Goal: Task Accomplishment & Management: Manage account settings

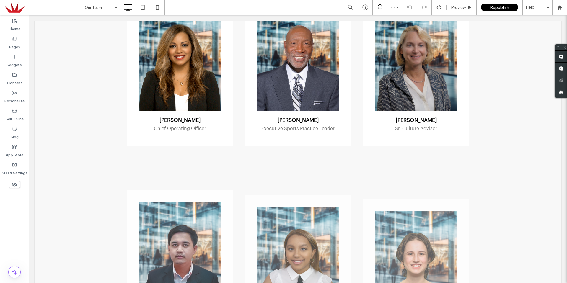
scroll to position [591, 0]
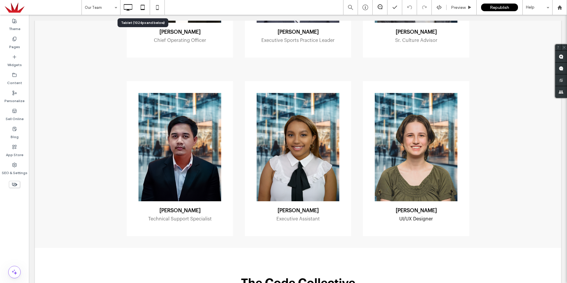
click at [147, 9] on icon at bounding box center [143, 7] width 12 height 12
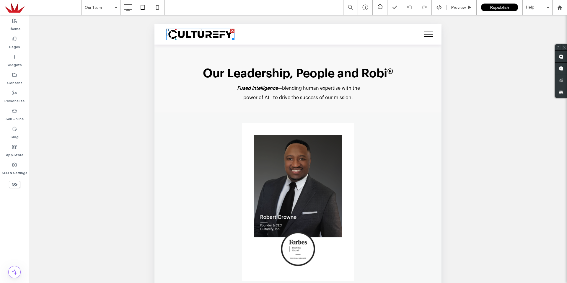
scroll to position [148, 0]
click at [157, 7] on icon at bounding box center [158, 7] width 12 height 12
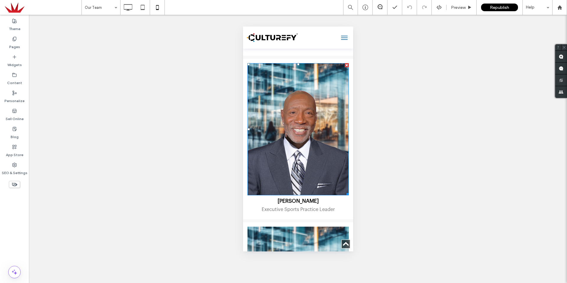
scroll to position [620, 0]
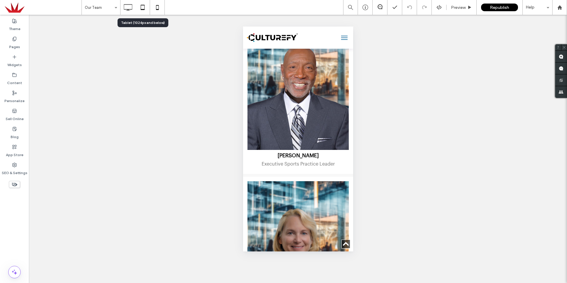
click at [138, 11] on icon at bounding box center [143, 7] width 12 height 12
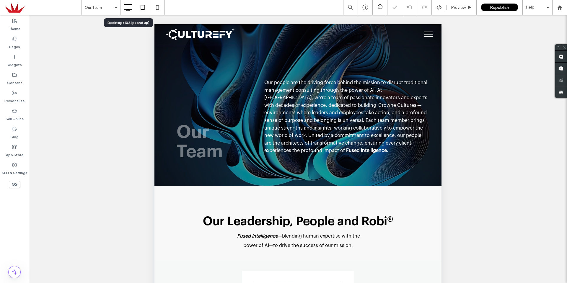
scroll to position [0, 0]
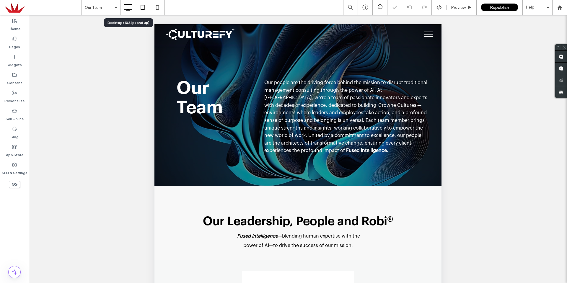
click at [129, 9] on icon at bounding box center [128, 7] width 12 height 12
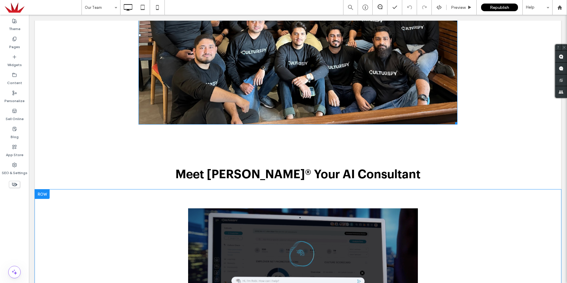
scroll to position [1034, 0]
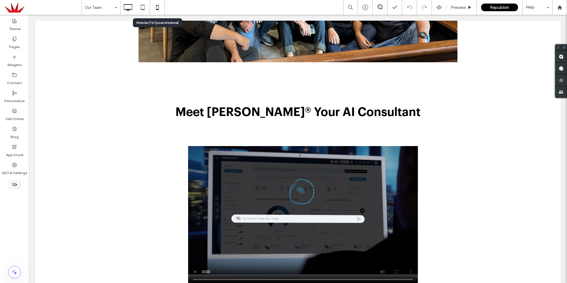
click at [158, 6] on use at bounding box center [157, 7] width 3 height 5
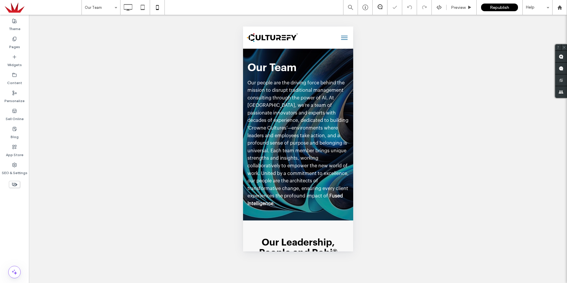
scroll to position [0, 0]
click at [17, 41] on label "Pages" at bounding box center [14, 45] width 11 height 8
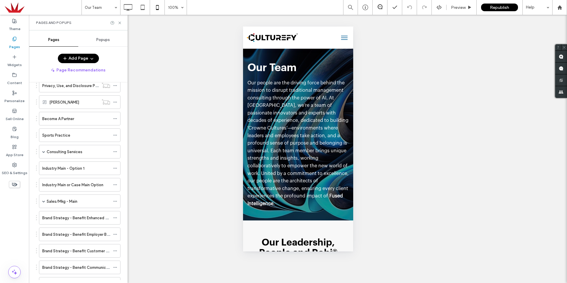
scroll to position [255, 0]
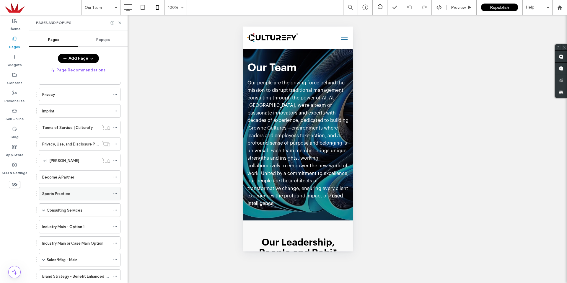
click at [66, 191] on label "Sports Practice" at bounding box center [56, 194] width 28 height 10
click at [119, 24] on use at bounding box center [119, 23] width 2 height 2
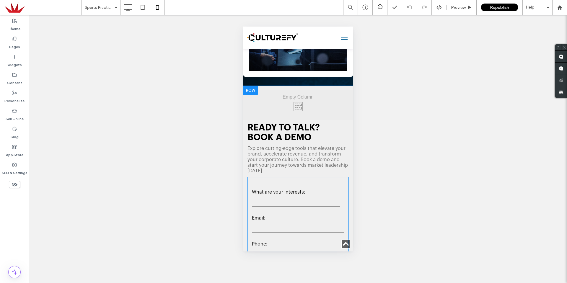
scroll to position [1920, 0]
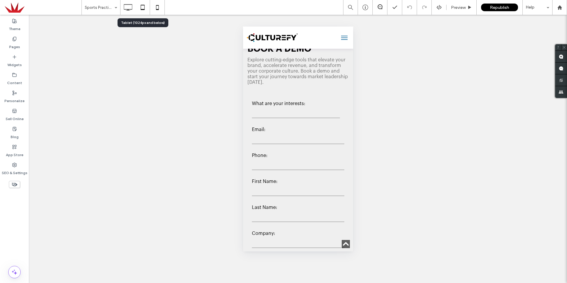
click at [139, 6] on icon at bounding box center [143, 7] width 12 height 12
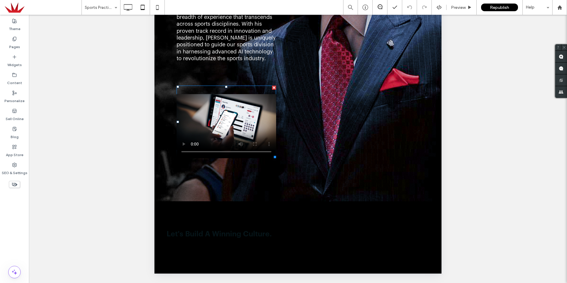
scroll to position [502, 0]
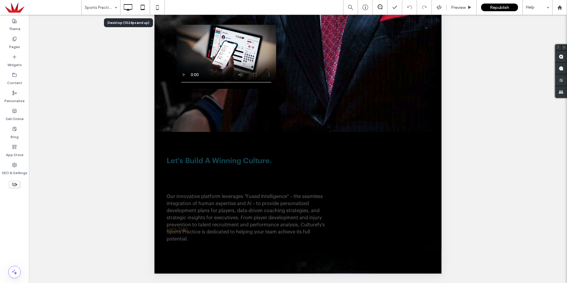
click at [126, 9] on icon at bounding box center [128, 7] width 12 height 12
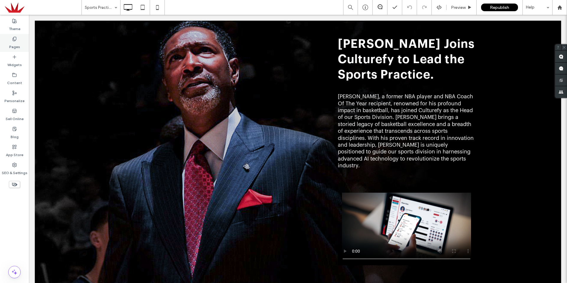
click at [15, 43] on label "Pages" at bounding box center [14, 45] width 11 height 8
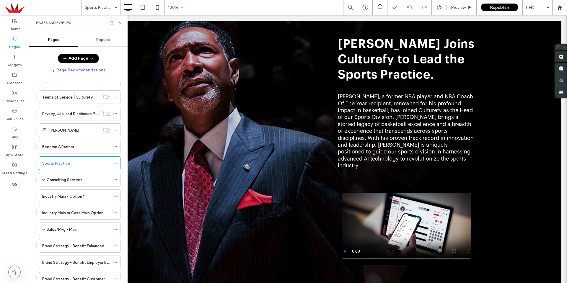
scroll to position [285, 0]
click at [113, 165] on icon at bounding box center [115, 164] width 4 height 4
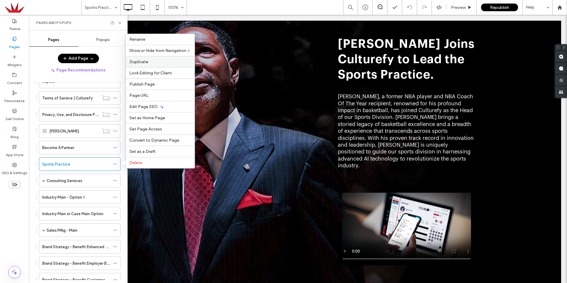
click at [145, 61] on span "Duplicate" at bounding box center [138, 61] width 19 height 5
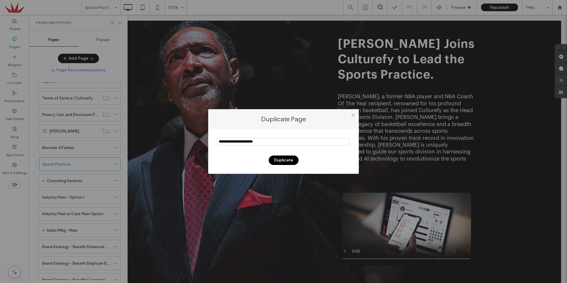
drag, startPoint x: 235, startPoint y: 140, endPoint x: 195, endPoint y: 144, distance: 39.8
click at [195, 144] on div "Duplicate Page Duplicate" at bounding box center [283, 141] width 567 height 283
drag, startPoint x: 232, startPoint y: 141, endPoint x: 250, endPoint y: 141, distance: 18.6
click at [250, 141] on input "notEmpty" at bounding box center [283, 142] width 133 height 8
drag, startPoint x: 230, startPoint y: 141, endPoint x: 298, endPoint y: 142, distance: 68.5
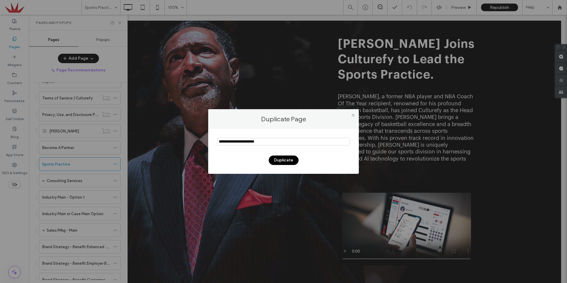
click at [298, 142] on input "notEmpty" at bounding box center [283, 142] width 133 height 8
click at [250, 142] on input "notEmpty" at bounding box center [283, 142] width 133 height 8
drag, startPoint x: 232, startPoint y: 141, endPoint x: 288, endPoint y: 144, distance: 56.5
click at [288, 144] on input "notEmpty" at bounding box center [283, 142] width 133 height 8
type input "*******"
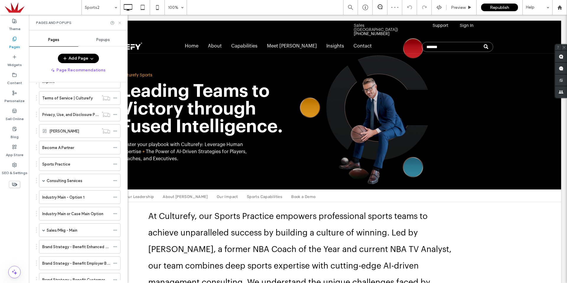
click at [120, 24] on icon at bounding box center [120, 23] width 4 height 4
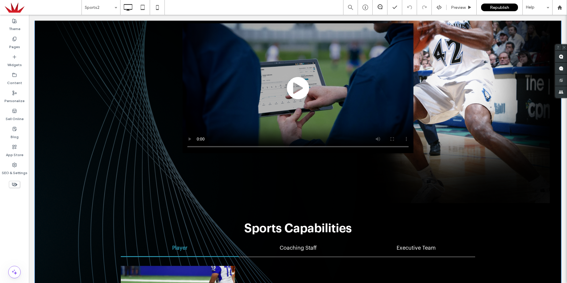
scroll to position [945, 0]
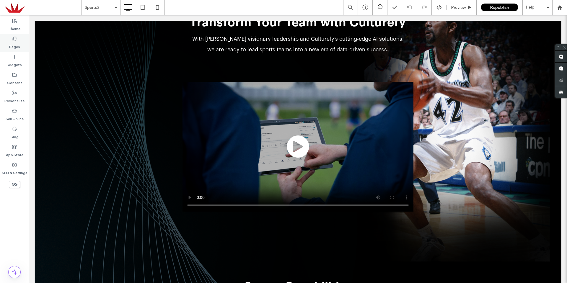
click at [13, 45] on label "Pages" at bounding box center [14, 45] width 11 height 8
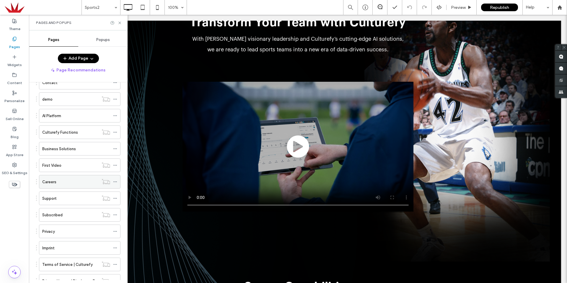
scroll to position [0, 0]
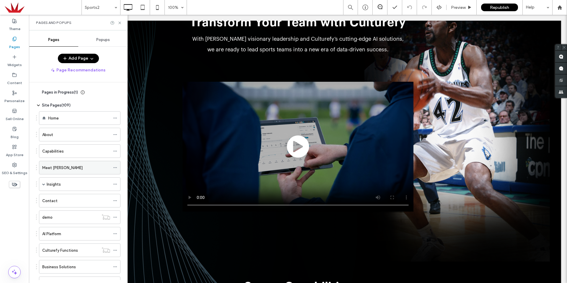
click at [64, 165] on div "Meet [PERSON_NAME]" at bounding box center [76, 168] width 68 height 6
click at [120, 22] on icon at bounding box center [120, 23] width 4 height 4
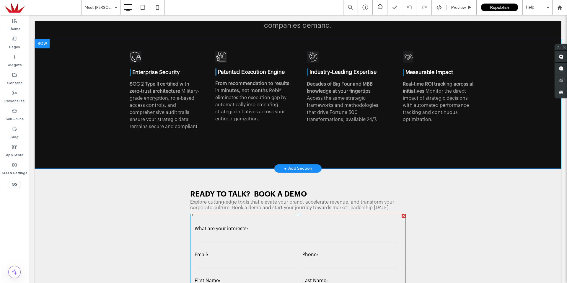
scroll to position [2038, 0]
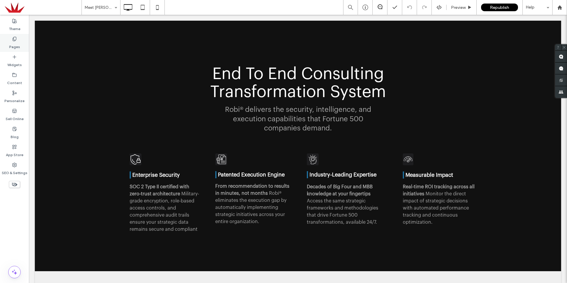
click at [18, 37] on div "Pages" at bounding box center [14, 43] width 29 height 18
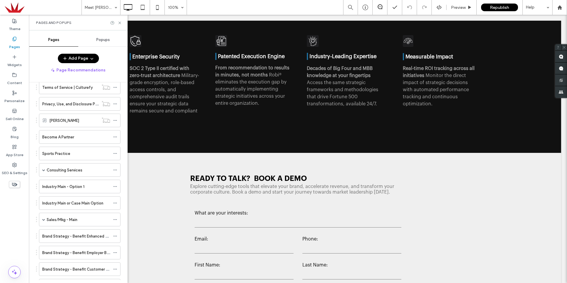
scroll to position [2156, 0]
click at [119, 22] on use at bounding box center [119, 23] width 2 height 2
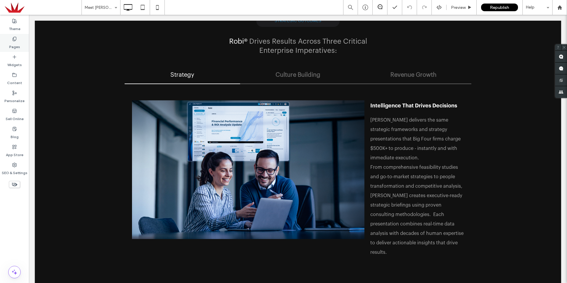
scroll to position [1477, 0]
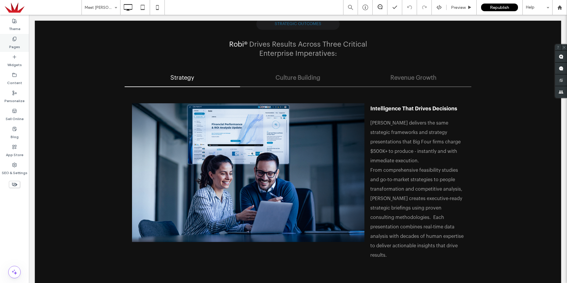
click at [9, 43] on div "Pages" at bounding box center [14, 43] width 29 height 18
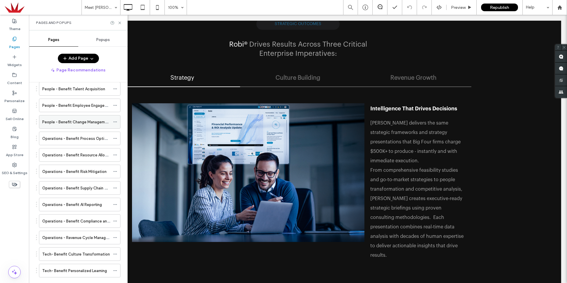
scroll to position [679, 0]
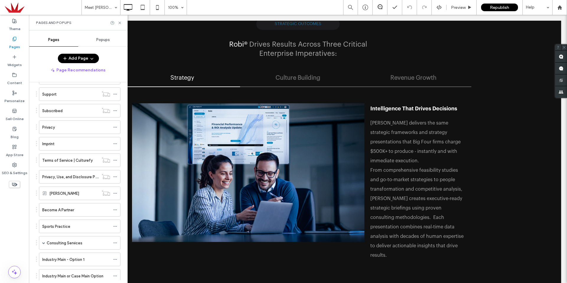
scroll to position [213, 0]
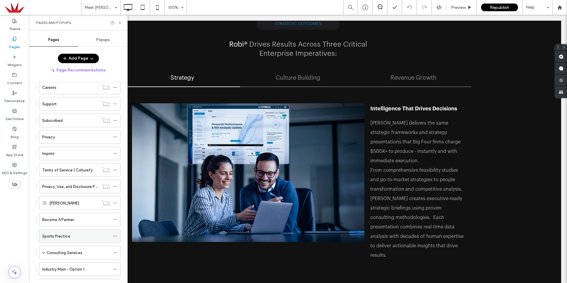
click at [85, 232] on div "Sports Practice" at bounding box center [76, 236] width 68 height 13
click at [118, 23] on icon at bounding box center [120, 23] width 4 height 4
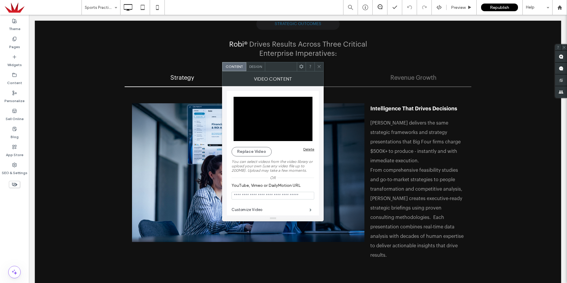
click at [319, 69] on span at bounding box center [319, 66] width 4 height 9
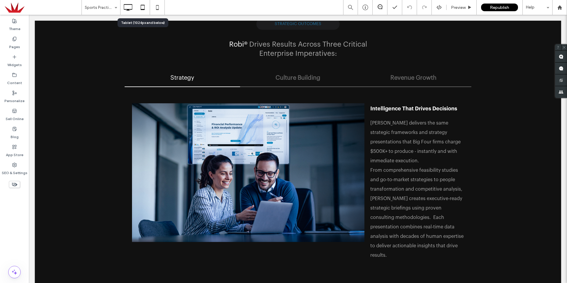
click at [141, 8] on icon at bounding box center [143, 7] width 12 height 12
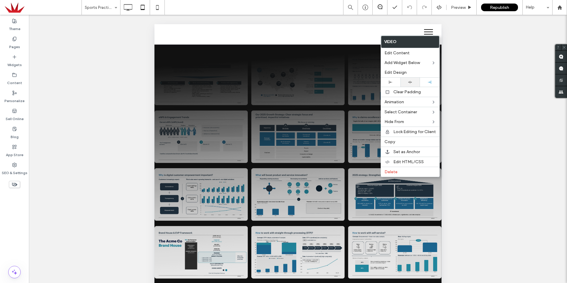
click at [411, 82] on use at bounding box center [410, 82] width 4 height 3
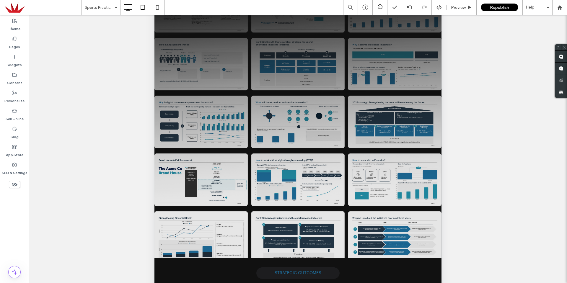
scroll to position [10, 0]
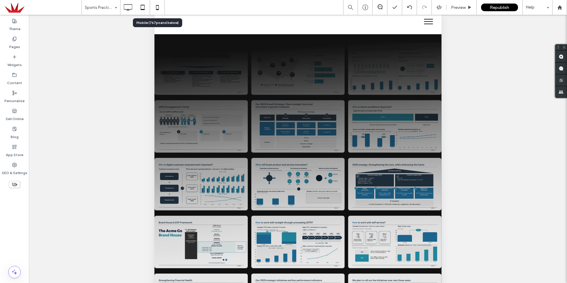
click at [159, 10] on icon at bounding box center [158, 7] width 12 height 12
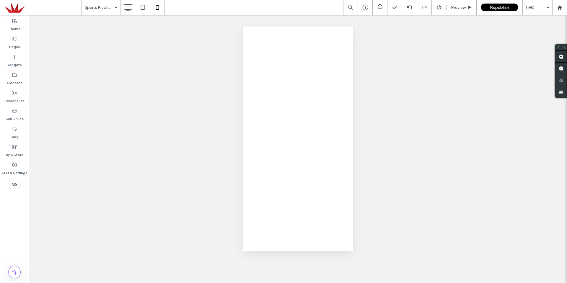
scroll to position [0, 0]
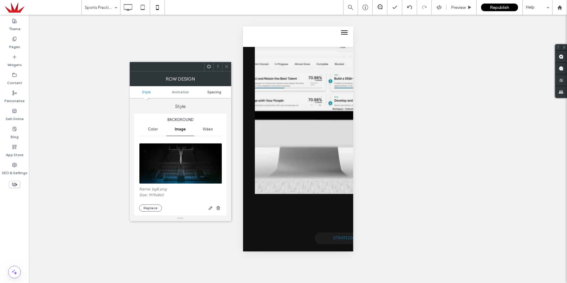
click at [214, 90] on span "Spacing" at bounding box center [214, 92] width 14 height 4
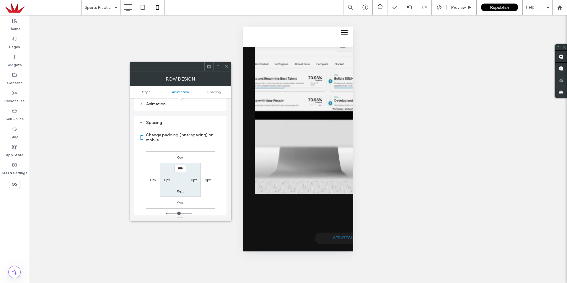
scroll to position [281, 0]
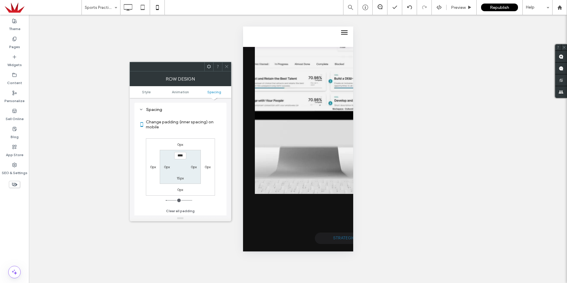
click at [167, 167] on label "0px" at bounding box center [167, 167] width 6 height 4
type input "*"
type input "**"
type input "****"
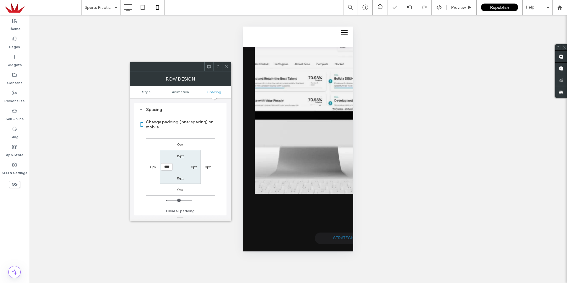
click at [192, 168] on label "0px" at bounding box center [194, 167] width 6 height 4
type input "*"
type input "**"
type input "****"
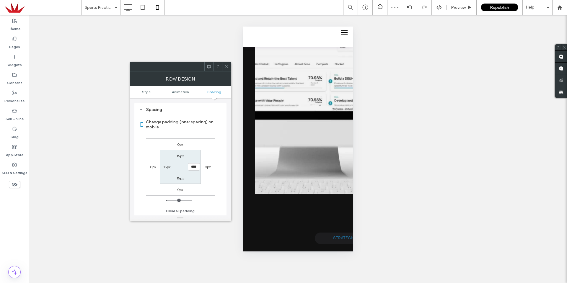
click at [200, 155] on section "15px **** 15px 15px" at bounding box center [180, 167] width 41 height 34
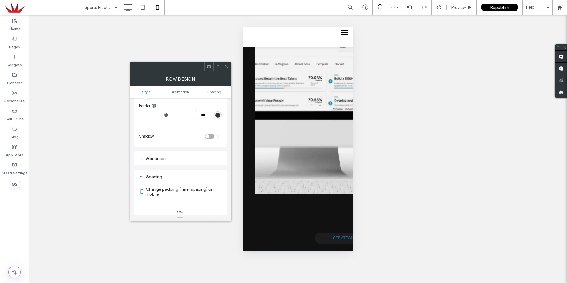
scroll to position [193, 0]
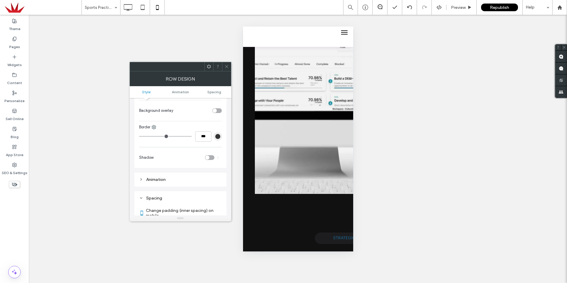
click at [225, 70] on span at bounding box center [226, 66] width 4 height 9
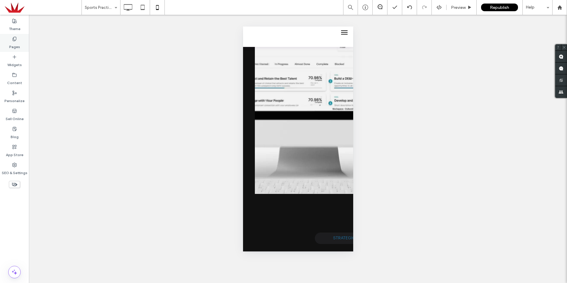
click at [15, 45] on label "Pages" at bounding box center [14, 45] width 11 height 8
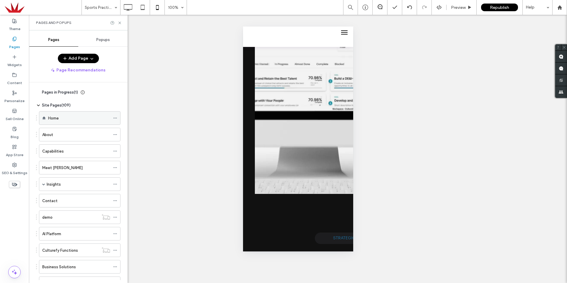
click at [63, 118] on div "Home" at bounding box center [79, 118] width 62 height 6
click at [120, 24] on icon at bounding box center [120, 23] width 4 height 4
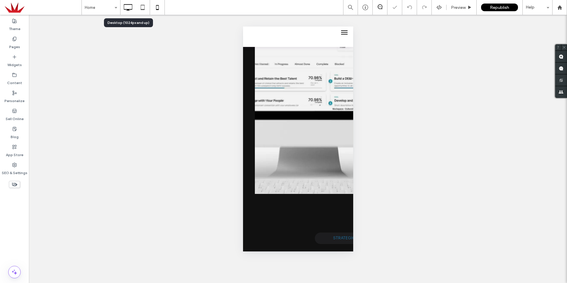
click at [124, 7] on use at bounding box center [128, 7] width 9 height 6
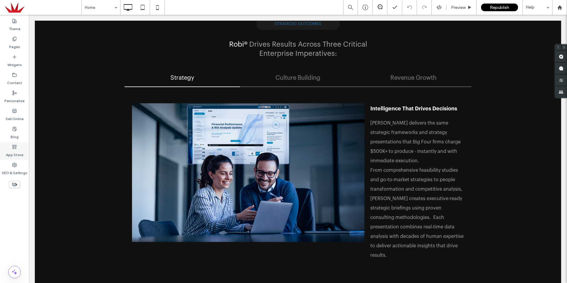
click at [14, 147] on icon at bounding box center [14, 147] width 5 height 5
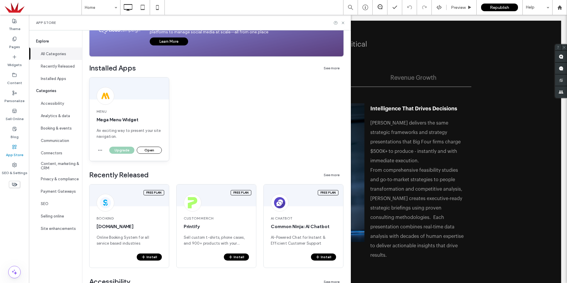
scroll to position [89, 0]
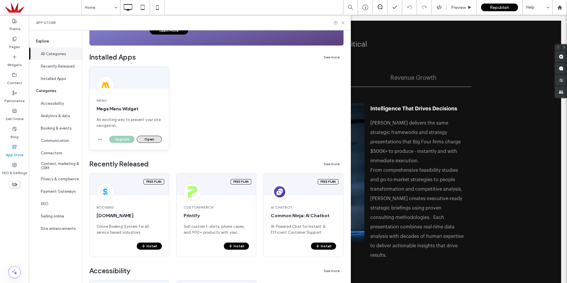
click at [141, 139] on button "Open" at bounding box center [149, 139] width 25 height 7
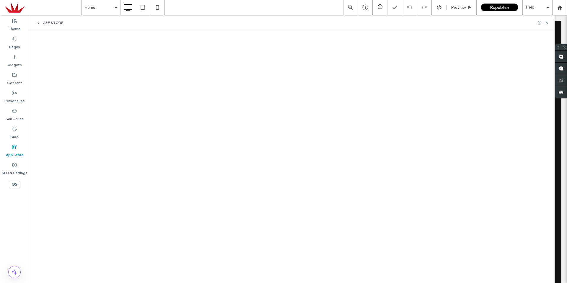
click at [35, 22] on div "App Store" at bounding box center [292, 23] width 526 height 16
click at [39, 22] on use at bounding box center [38, 23] width 1 height 2
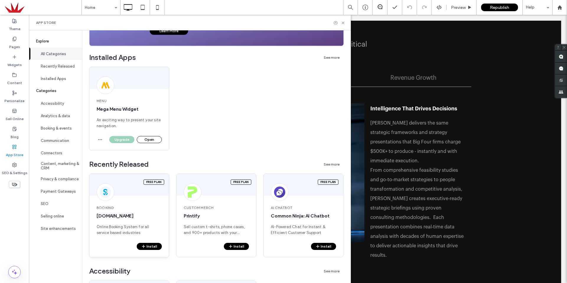
scroll to position [89, 0]
click at [152, 139] on button "Open" at bounding box center [149, 139] width 25 height 7
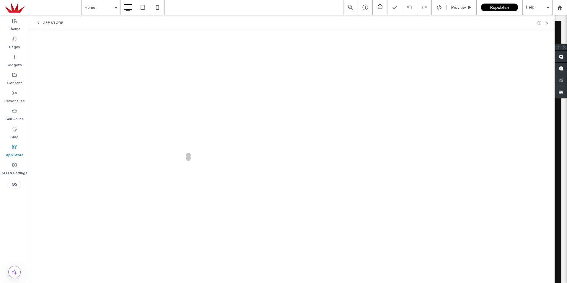
scroll to position [0, 0]
click at [546, 25] on div "App Store" at bounding box center [292, 23] width 526 height 16
click at [546, 24] on icon at bounding box center [547, 23] width 4 height 4
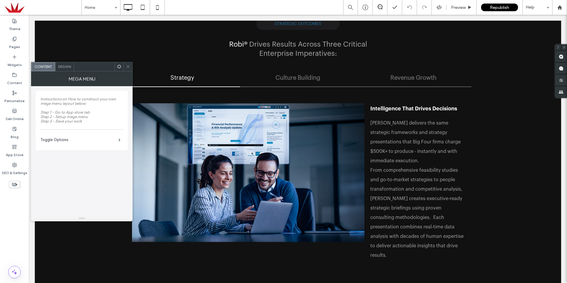
click at [64, 70] on div "Design" at bounding box center [64, 66] width 19 height 9
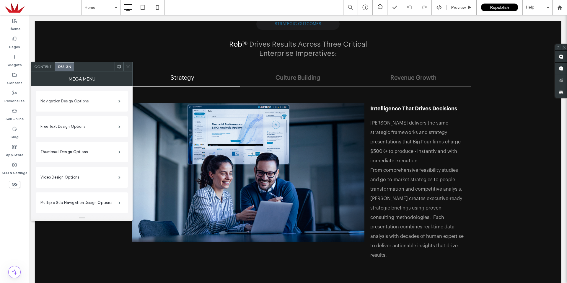
click at [74, 100] on label "Navigation Design Options" at bounding box center [79, 101] width 78 height 12
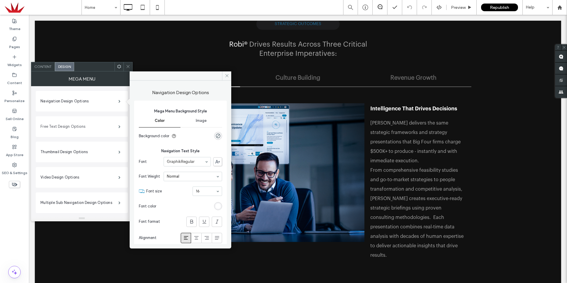
click at [79, 124] on label "Free Text Design Options" at bounding box center [79, 127] width 78 height 12
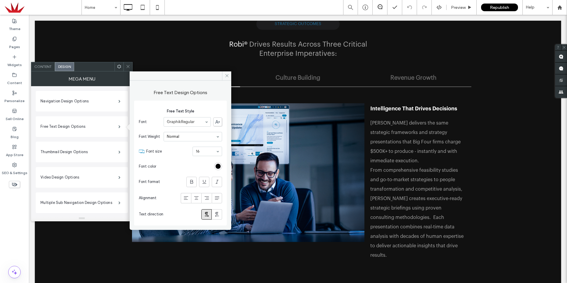
click at [129, 67] on icon at bounding box center [128, 66] width 4 height 4
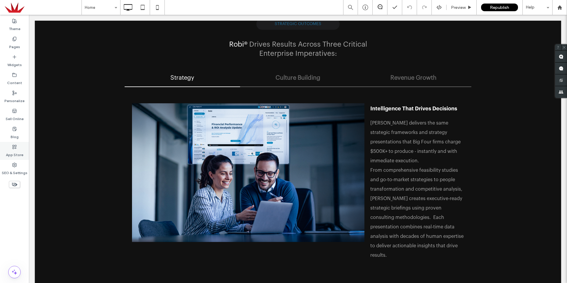
click at [19, 145] on div "App Store" at bounding box center [14, 151] width 29 height 18
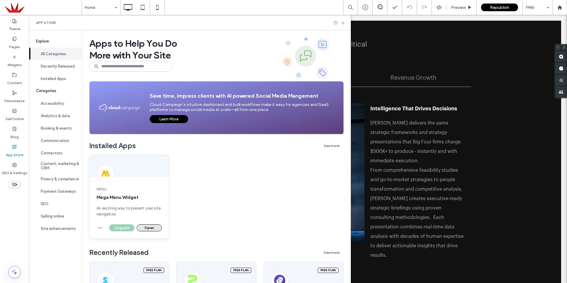
click at [148, 229] on button "Open" at bounding box center [149, 227] width 25 height 7
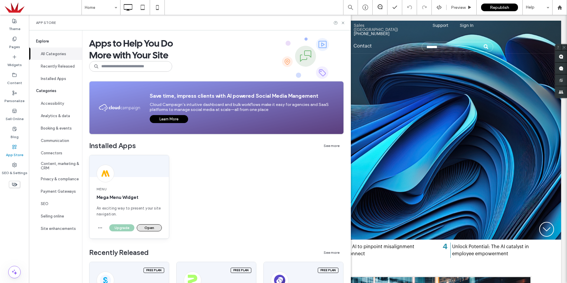
click at [159, 230] on button "Open" at bounding box center [149, 227] width 25 height 7
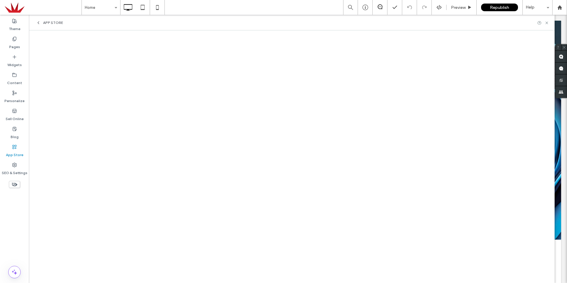
click at [318, 12] on div "Home Preview Republish Help" at bounding box center [325, 7] width 486 height 15
click at [267, 18] on div "App Store" at bounding box center [292, 23] width 526 height 16
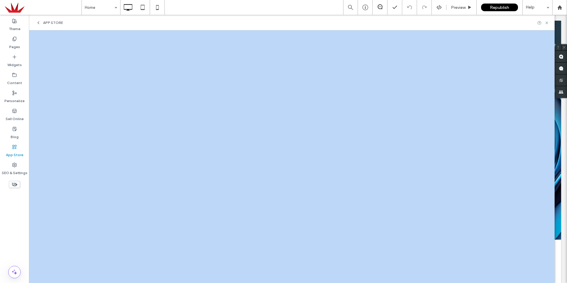
click at [267, 18] on div "App Store" at bounding box center [292, 23] width 526 height 16
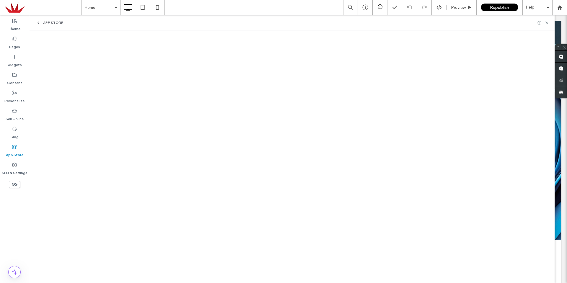
click at [40, 27] on div "App Store" at bounding box center [292, 23] width 526 height 16
click at [39, 25] on icon at bounding box center [38, 22] width 5 height 5
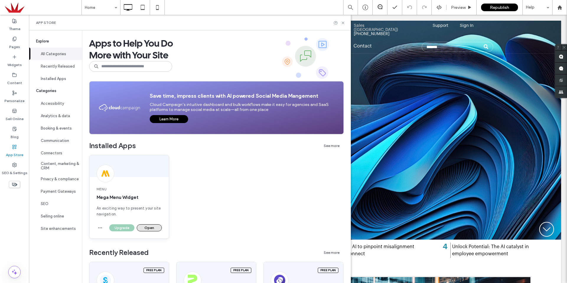
click at [153, 227] on button "Open" at bounding box center [149, 227] width 25 height 7
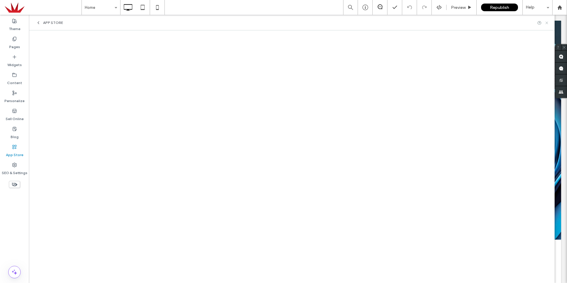
drag, startPoint x: 549, startPoint y: 23, endPoint x: 327, endPoint y: 30, distance: 221.3
click at [549, 23] on icon at bounding box center [547, 23] width 4 height 4
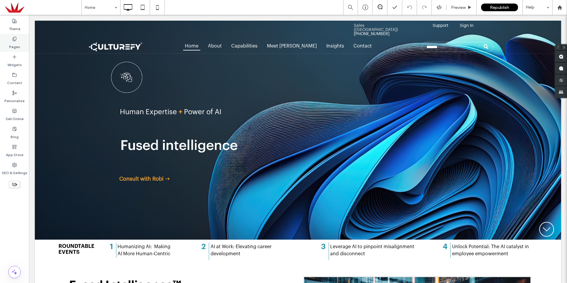
click at [12, 47] on label "Pages" at bounding box center [14, 45] width 11 height 8
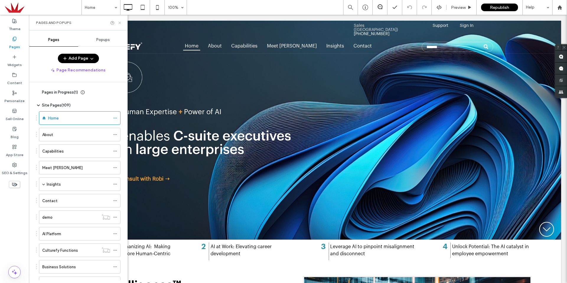
click at [118, 24] on icon at bounding box center [120, 23] width 4 height 4
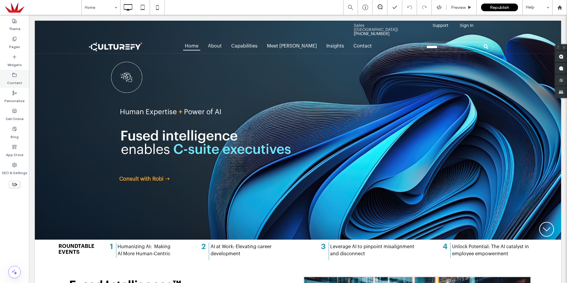
click at [8, 83] on label "Content" at bounding box center [14, 81] width 15 height 8
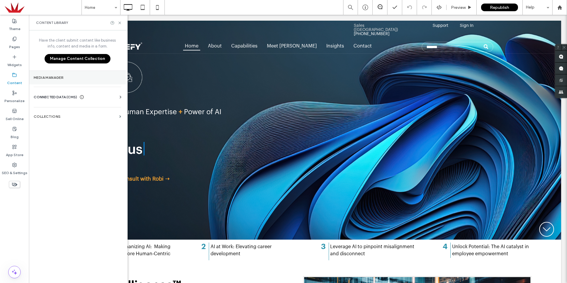
click at [41, 81] on section "Media Manager" at bounding box center [77, 78] width 97 height 14
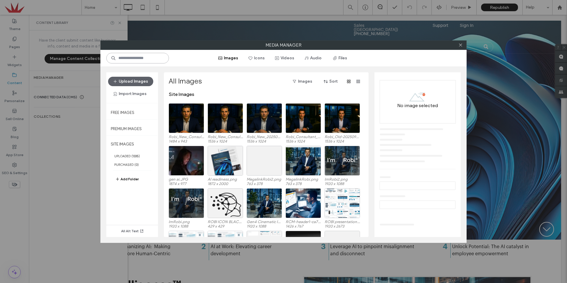
click at [154, 62] on input at bounding box center [137, 58] width 63 height 11
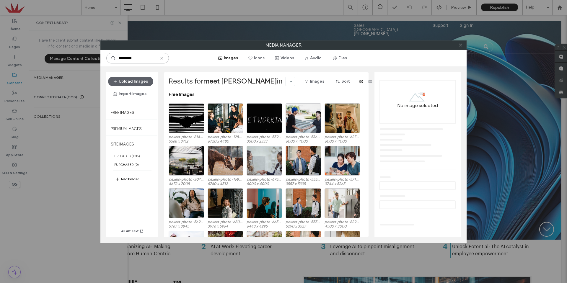
drag, startPoint x: 130, startPoint y: 59, endPoint x: 77, endPoint y: 59, distance: 52.9
click at [77, 59] on div "Media Manager ********* Images Icons Videos Audio Files Upload Images Import Im…" at bounding box center [283, 141] width 567 height 283
paste input
type input "*"
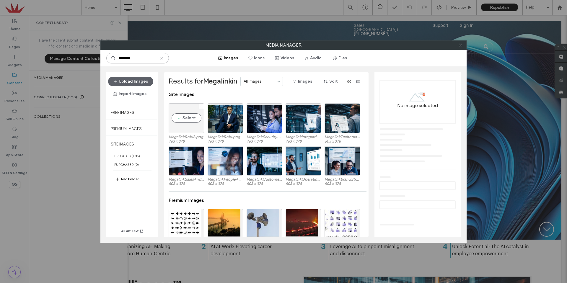
type input "********"
click at [195, 120] on div "Select" at bounding box center [186, 118] width 35 height 30
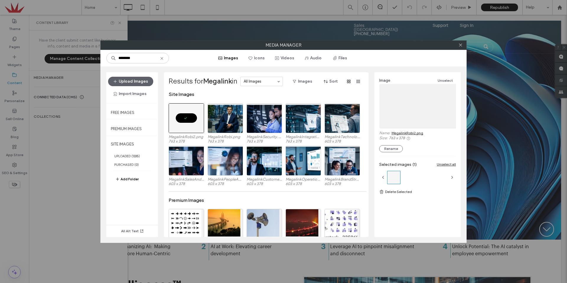
click at [402, 193] on link "Delete Selected" at bounding box center [417, 192] width 77 height 6
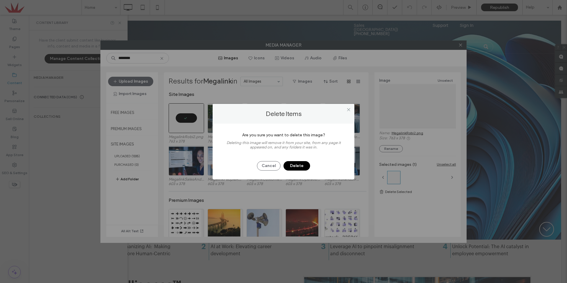
drag, startPoint x: 292, startPoint y: 165, endPoint x: 328, endPoint y: 210, distance: 57.2
click at [292, 166] on button "Delete" at bounding box center [297, 165] width 27 height 9
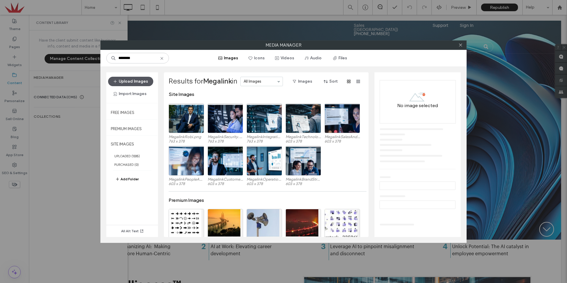
click at [130, 82] on button "Upload Images" at bounding box center [130, 81] width 45 height 9
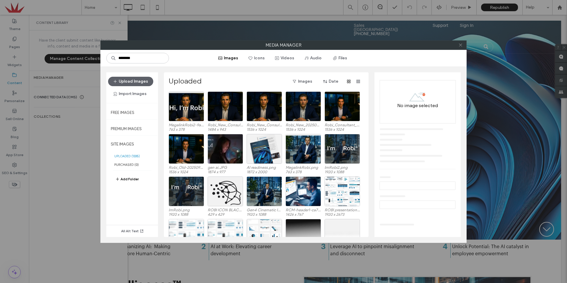
click at [461, 46] on icon at bounding box center [460, 45] width 4 height 4
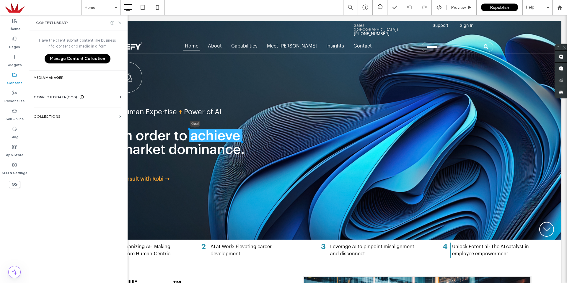
drag, startPoint x: 118, startPoint y: 23, endPoint x: 134, endPoint y: 26, distance: 16.9
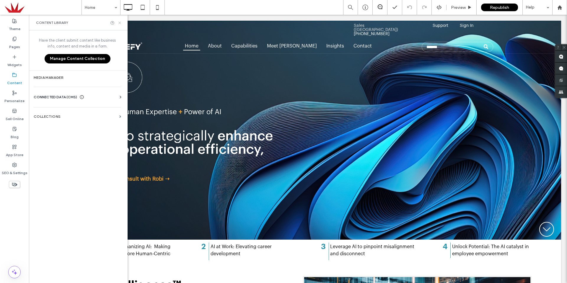
click at [118, 23] on icon at bounding box center [120, 23] width 4 height 4
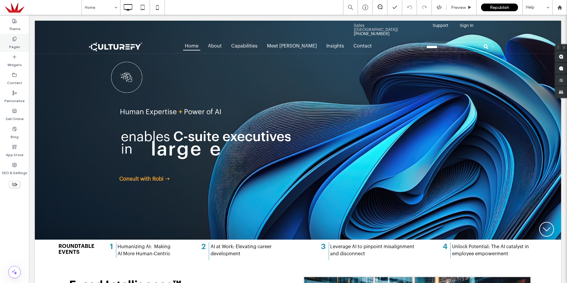
click at [20, 48] on div "Pages" at bounding box center [14, 43] width 29 height 18
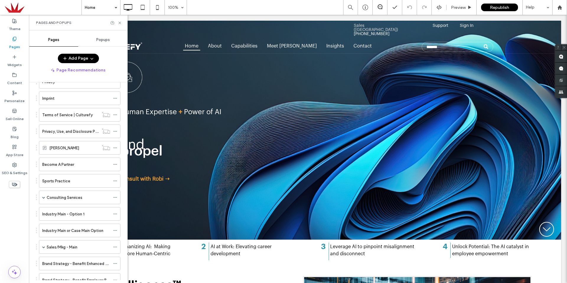
scroll to position [266, 0]
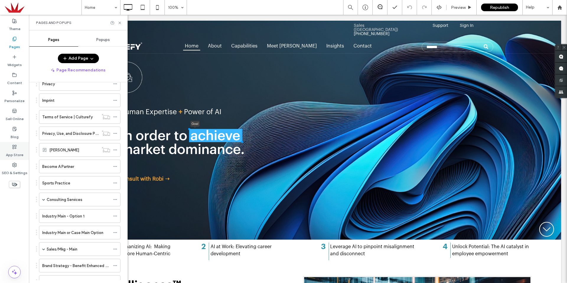
click at [12, 149] on icon at bounding box center [14, 147] width 5 height 5
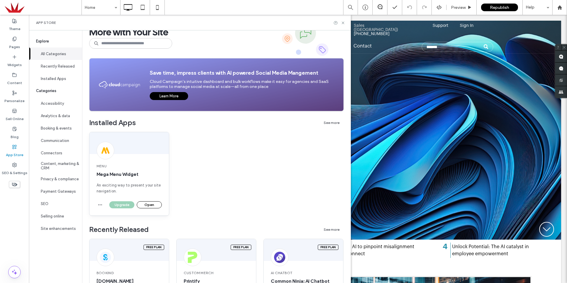
scroll to position [30, 0]
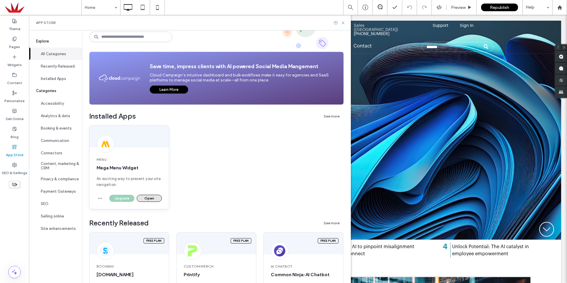
click at [149, 197] on button "Open" at bounding box center [149, 198] width 25 height 7
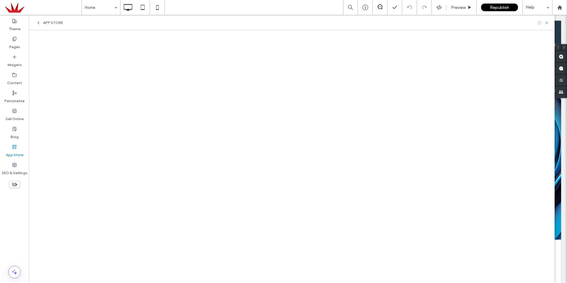
click at [538, 22] on icon at bounding box center [539, 23] width 4 height 4
click at [335, 24] on div "App Store" at bounding box center [292, 23] width 526 height 16
click at [20, 45] on div "Pages" at bounding box center [14, 43] width 29 height 18
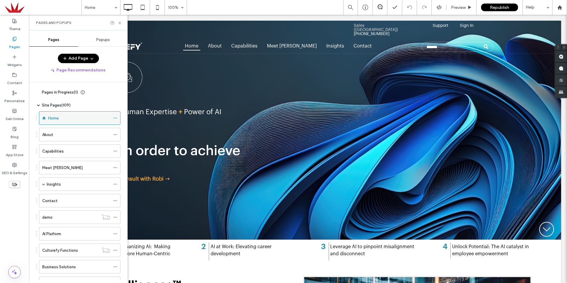
click at [68, 121] on div "Home" at bounding box center [79, 118] width 62 height 6
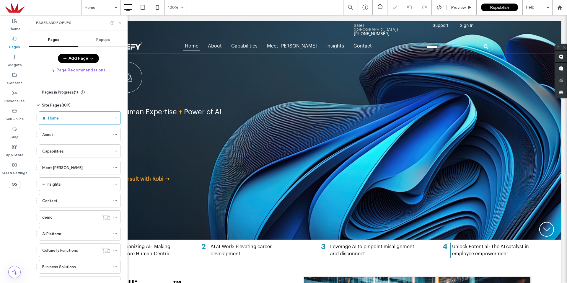
drag, startPoint x: 119, startPoint y: 23, endPoint x: 246, endPoint y: 40, distance: 128.1
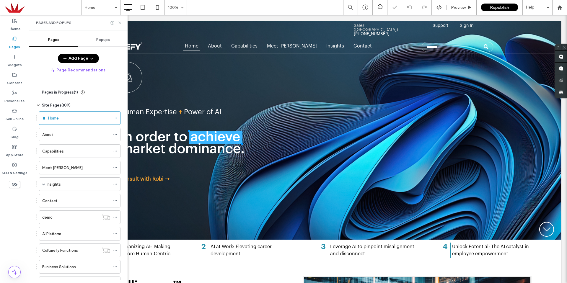
click at [119, 23] on icon at bounding box center [120, 23] width 4 height 4
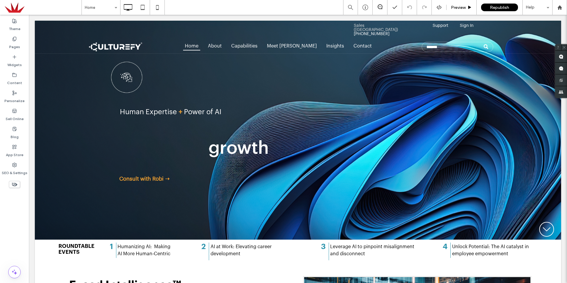
click at [463, 7] on span "Preview" at bounding box center [458, 7] width 15 height 5
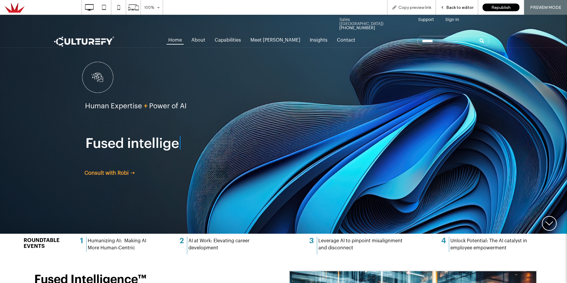
click at [454, 6] on span "Back to editor" at bounding box center [459, 7] width 27 height 5
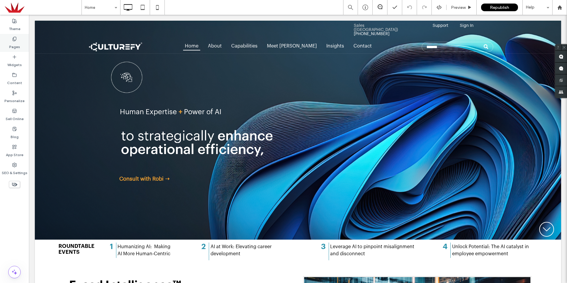
click at [18, 45] on label "Pages" at bounding box center [14, 45] width 11 height 8
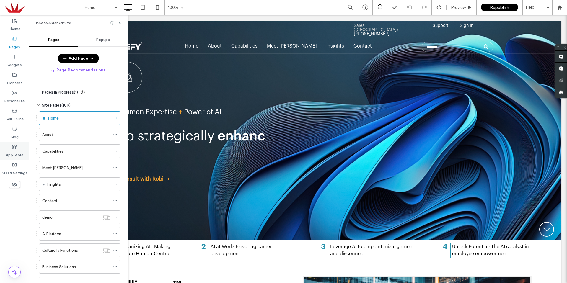
click at [22, 152] on label "App Store" at bounding box center [14, 153] width 17 height 8
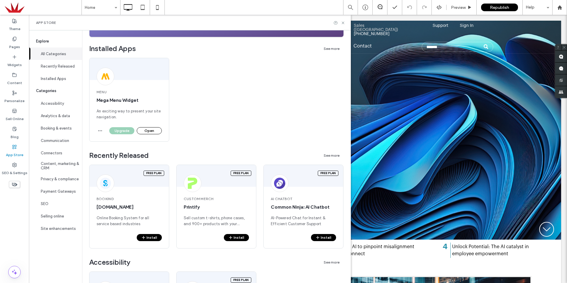
scroll to position [59, 0]
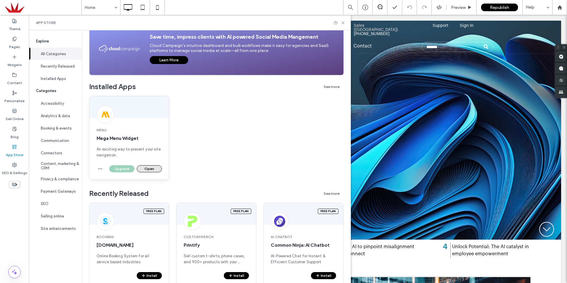
click at [149, 171] on button "Open" at bounding box center [149, 168] width 25 height 7
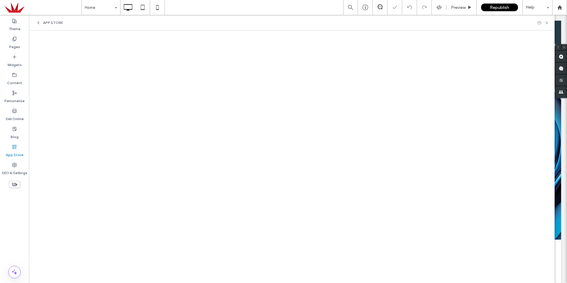
scroll to position [0, 0]
click at [49, 24] on span "App Store" at bounding box center [53, 22] width 20 height 5
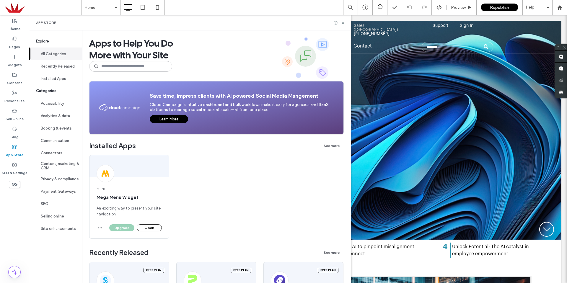
click at [351, 24] on div "App Store" at bounding box center [190, 23] width 322 height 16
click at [351, 23] on div "App Store" at bounding box center [190, 23] width 322 height 16
click at [345, 22] on icon at bounding box center [343, 23] width 4 height 4
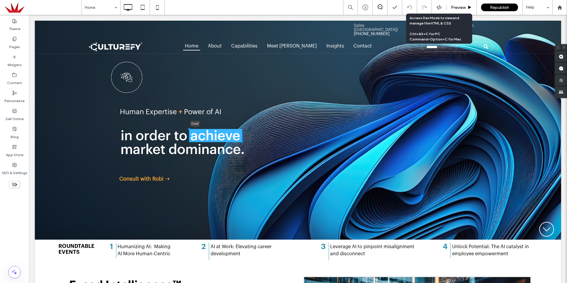
click at [463, 5] on span "Preview" at bounding box center [458, 7] width 15 height 5
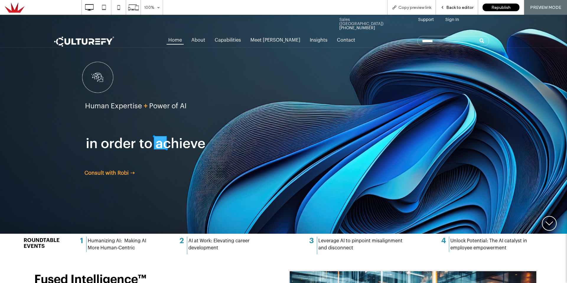
click at [453, 3] on div "Back to editor" at bounding box center [457, 7] width 42 height 15
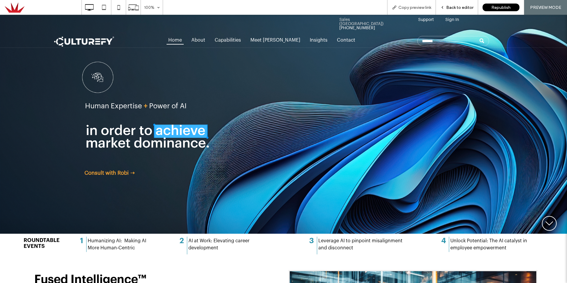
click at [448, 11] on div "Back to editor" at bounding box center [457, 7] width 42 height 15
click at [450, 7] on span "Back to editor" at bounding box center [459, 7] width 27 height 5
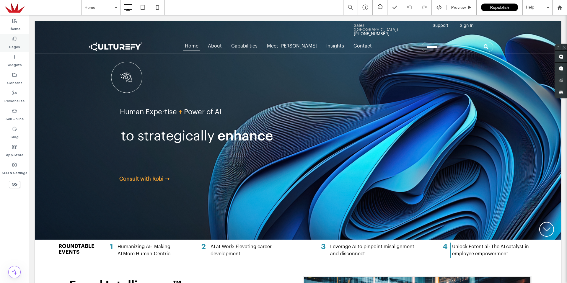
click at [17, 47] on label "Pages" at bounding box center [14, 45] width 11 height 8
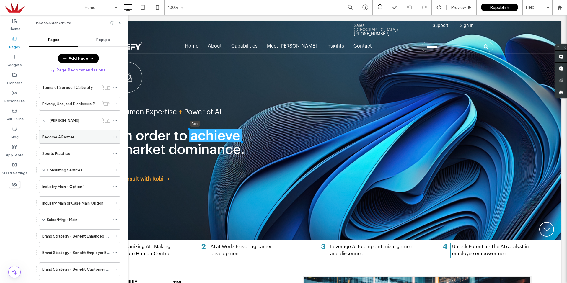
scroll to position [266, 0]
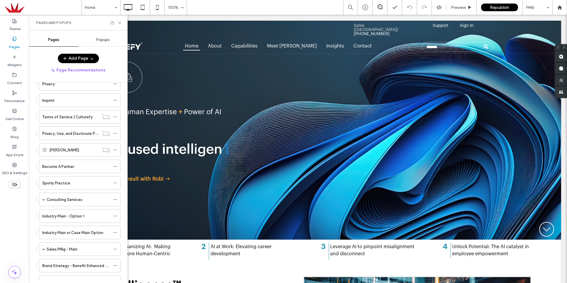
click at [61, 184] on label "Sports Practice" at bounding box center [56, 183] width 28 height 10
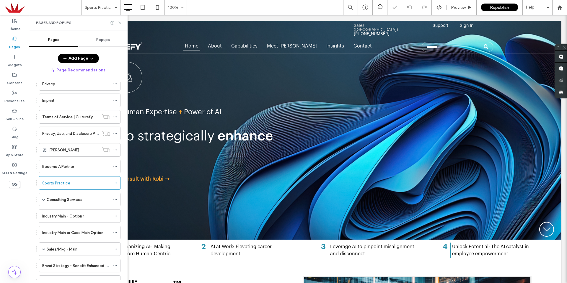
click at [120, 23] on icon at bounding box center [120, 23] width 4 height 4
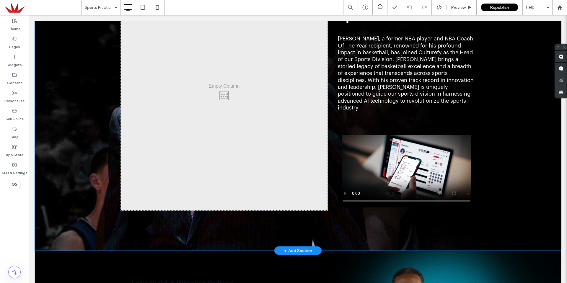
scroll to position [561, 0]
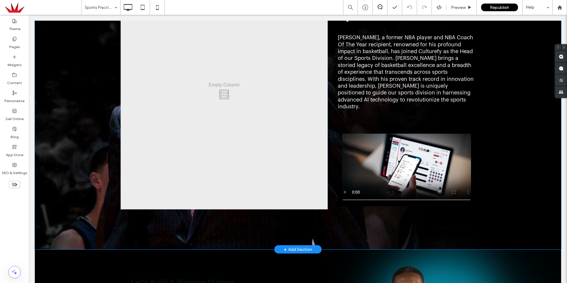
click at [83, 193] on div "Click To Paste Sam Mitchell Joins Culturefy to Lead the Sports Practice. Sam Mi…" at bounding box center [298, 92] width 526 height 313
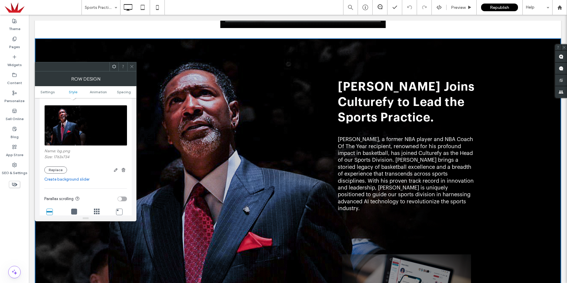
scroll to position [443, 0]
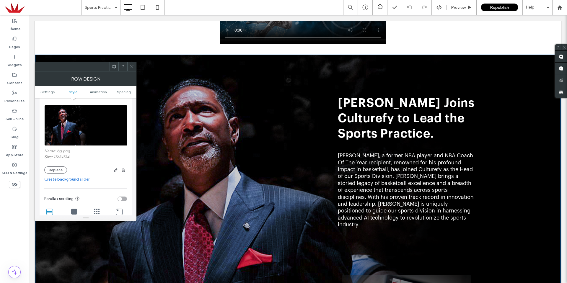
click at [134, 66] on icon at bounding box center [132, 66] width 4 height 4
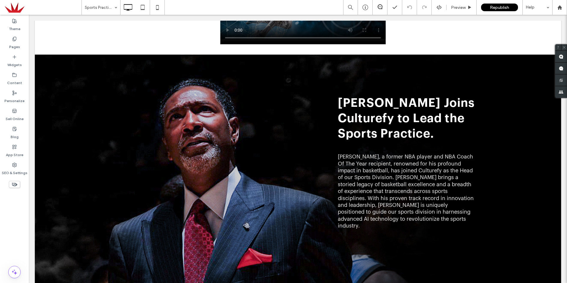
scroll to position [354, 0]
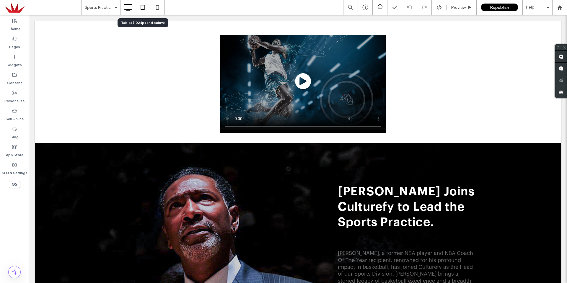
click at [140, 10] on icon at bounding box center [143, 7] width 12 height 12
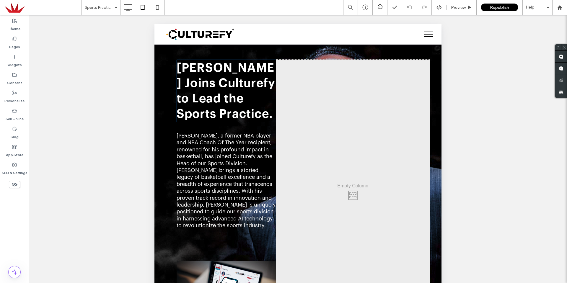
scroll to position [473, 0]
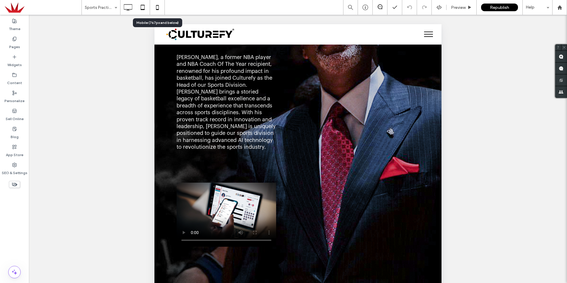
click at [157, 6] on icon at bounding box center [158, 7] width 12 height 12
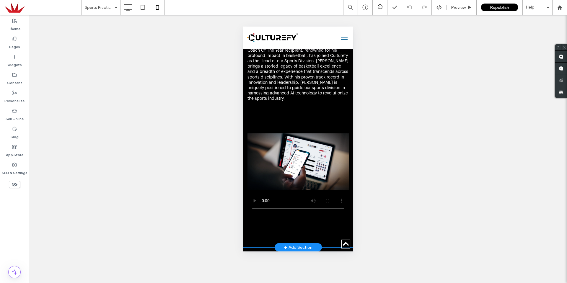
scroll to position [561, 0]
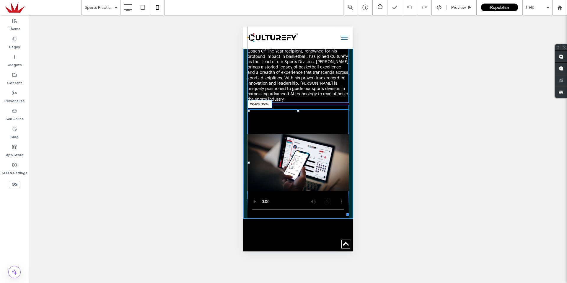
drag, startPoint x: 342, startPoint y: 201, endPoint x: 612, endPoint y: 207, distance: 269.7
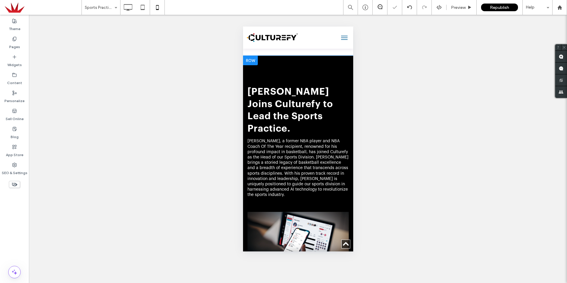
scroll to position [414, 0]
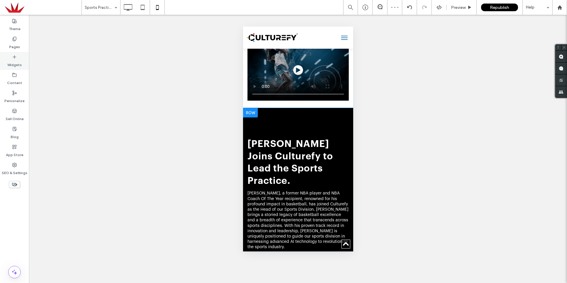
click at [17, 62] on label "Widgets" at bounding box center [14, 63] width 14 height 8
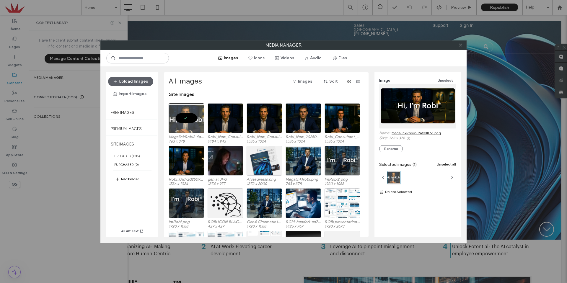
click at [405, 132] on link "MegalinkRobi2-9af33876.png" at bounding box center [416, 133] width 49 height 4
click at [139, 80] on button "Upload Images" at bounding box center [130, 81] width 45 height 9
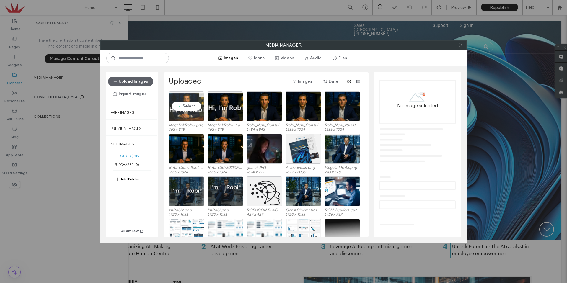
click at [190, 106] on div "Select" at bounding box center [186, 107] width 35 height 30
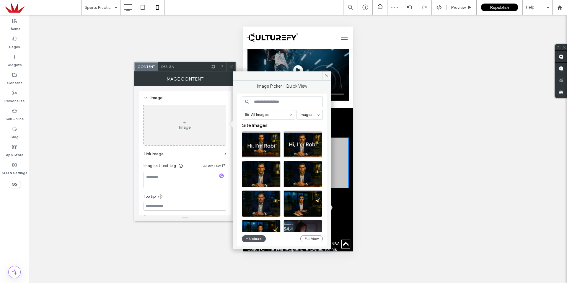
click at [249, 239] on span "button" at bounding box center [247, 239] width 4 height 6
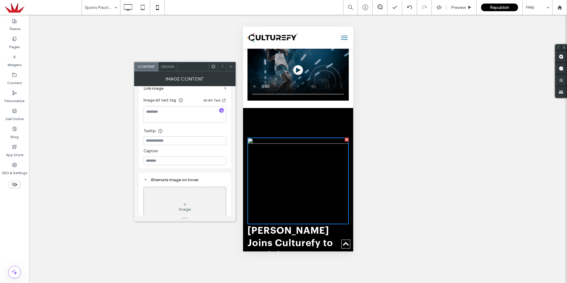
scroll to position [163, 0]
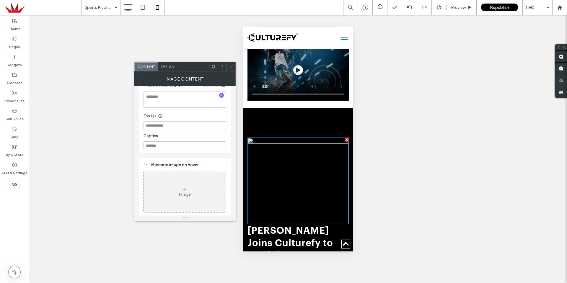
drag, startPoint x: 230, startPoint y: 64, endPoint x: 242, endPoint y: 68, distance: 12.8
click at [231, 64] on icon at bounding box center [231, 66] width 4 height 4
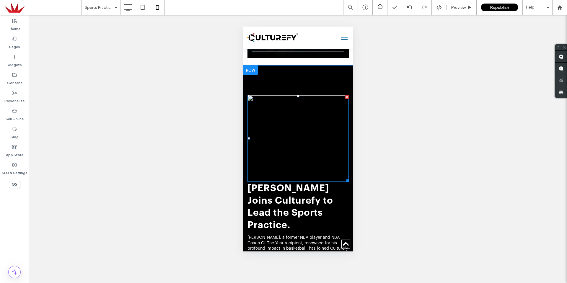
scroll to position [443, 0]
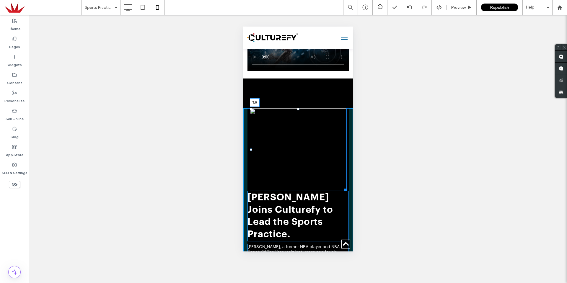
drag, startPoint x: 295, startPoint y: 108, endPoint x: 298, endPoint y: 107, distance: 3.1
click at [298, 107] on div "T:0 [PERSON_NAME] Joins Culturefy to Lead the Sports Practice. [PERSON_NAME], a…" at bounding box center [298, 247] width 110 height 336
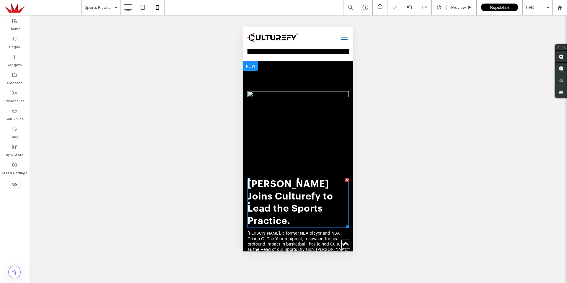
scroll to position [473, 0]
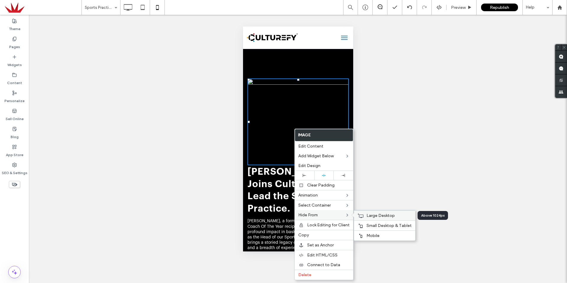
click at [369, 219] on div "Large Desktop" at bounding box center [384, 216] width 61 height 10
click at [370, 224] on span "Small Desktop & Tablet" at bounding box center [389, 225] width 45 height 5
click at [395, 177] on div "Unhide? Yes Unhide? Yes Unhide? Yes Unhide? Yes Unhide? Yes Unhide? Yes Unhide?…" at bounding box center [298, 149] width 538 height 268
drag, startPoint x: 324, startPoint y: 72, endPoint x: 336, endPoint y: 84, distance: 16.9
click at [324, 71] on div "[PERSON_NAME] Joins Culturefy to Lead the Sports Practice. [PERSON_NAME], a for…" at bounding box center [298, 218] width 110 height 339
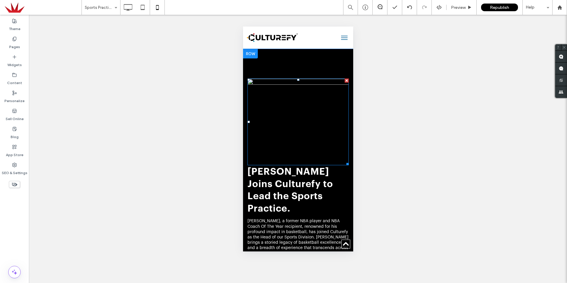
click at [305, 130] on img at bounding box center [297, 122] width 101 height 87
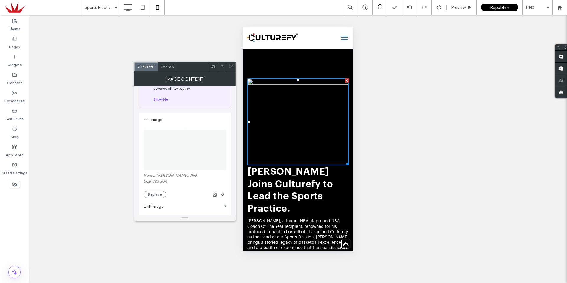
scroll to position [89, 0]
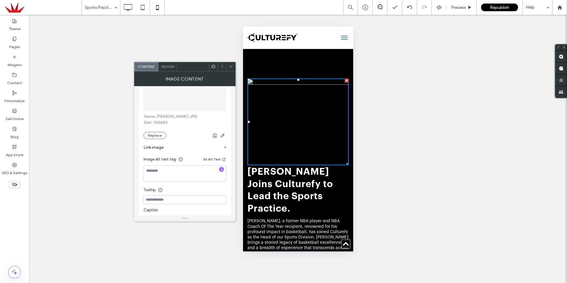
click at [164, 139] on section "Link image" at bounding box center [185, 147] width 83 height 17
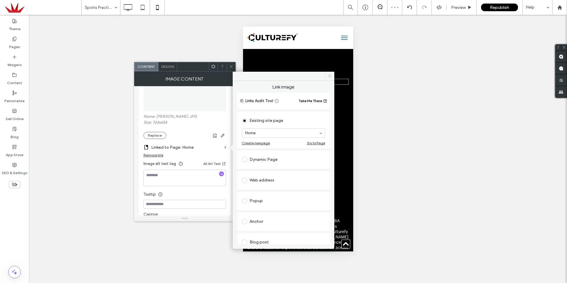
click at [330, 78] on span at bounding box center [329, 76] width 9 height 9
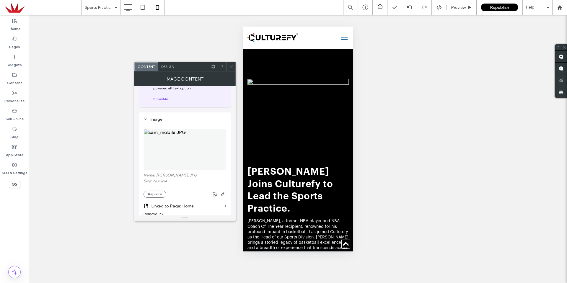
scroll to position [30, 0]
click at [181, 152] on img at bounding box center [185, 150] width 83 height 41
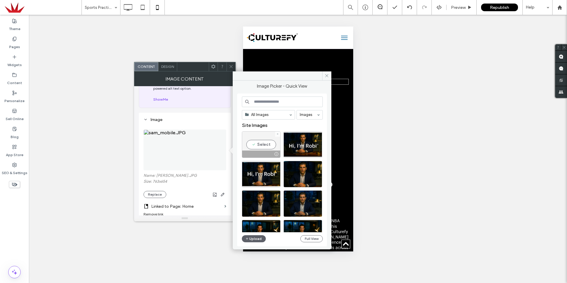
click at [276, 134] on div at bounding box center [277, 134] width 5 height 5
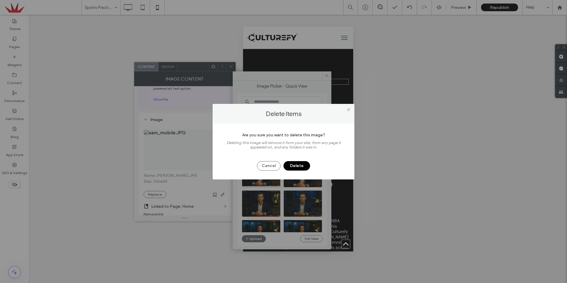
click at [299, 164] on button "Delete" at bounding box center [297, 165] width 27 height 9
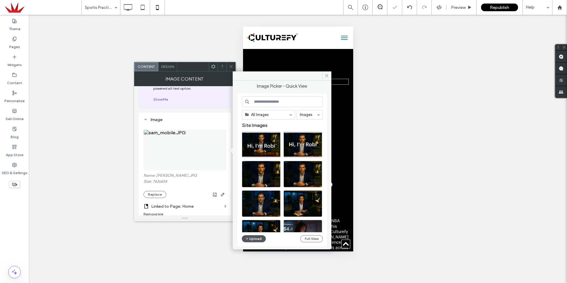
click at [258, 237] on button "Upload" at bounding box center [254, 238] width 24 height 7
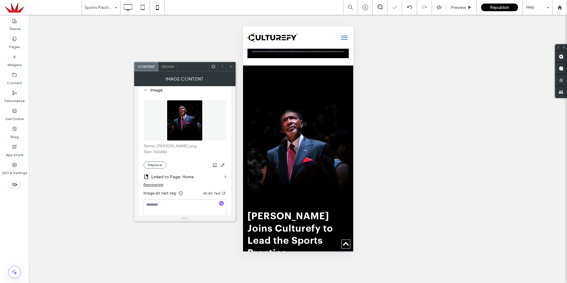
scroll to position [443, 0]
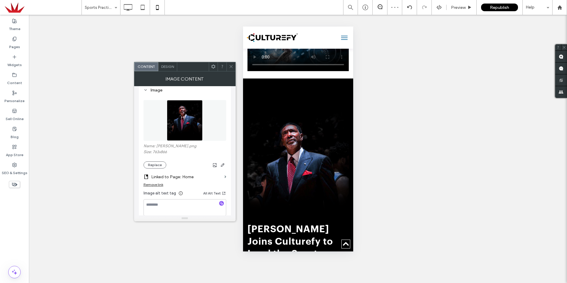
click at [230, 66] on icon at bounding box center [231, 66] width 4 height 4
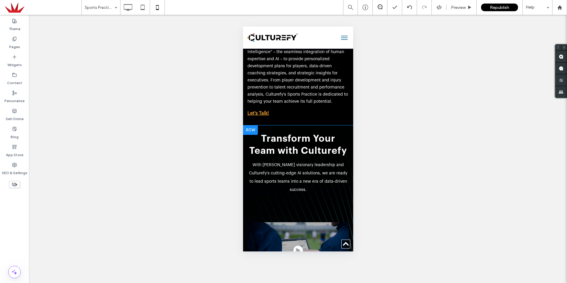
scroll to position [857, 0]
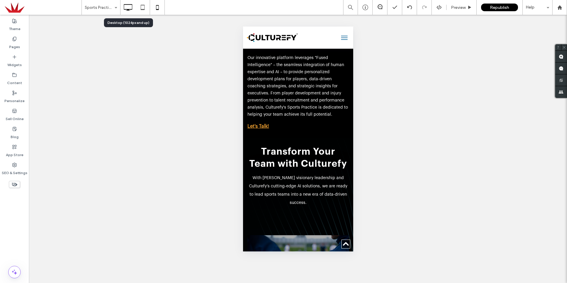
click at [123, 7] on icon at bounding box center [128, 7] width 12 height 12
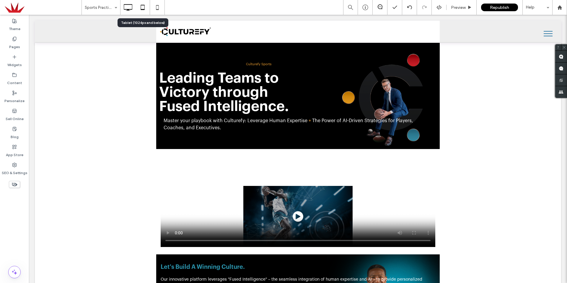
click at [144, 4] on icon at bounding box center [143, 7] width 12 height 12
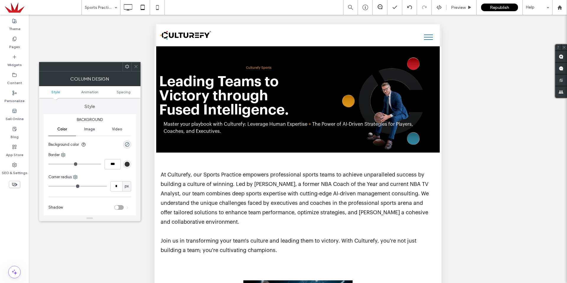
drag, startPoint x: 137, startPoint y: 65, endPoint x: 148, endPoint y: 66, distance: 11.3
click at [138, 65] on icon at bounding box center [136, 66] width 4 height 4
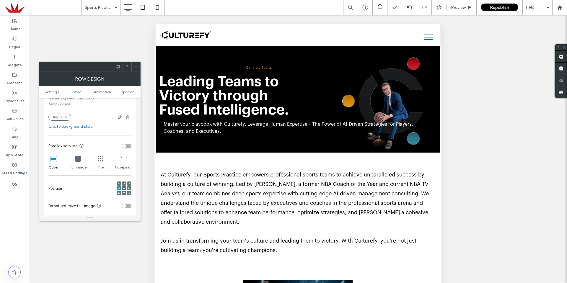
scroll to position [148, 0]
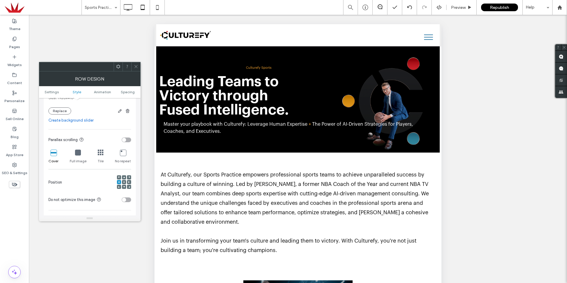
click at [127, 181] on div at bounding box center [129, 182] width 4 height 4
click at [129, 182] on icon at bounding box center [129, 182] width 2 height 2
click at [119, 182] on use at bounding box center [118, 182] width 1 height 2
click at [135, 69] on span at bounding box center [136, 66] width 4 height 9
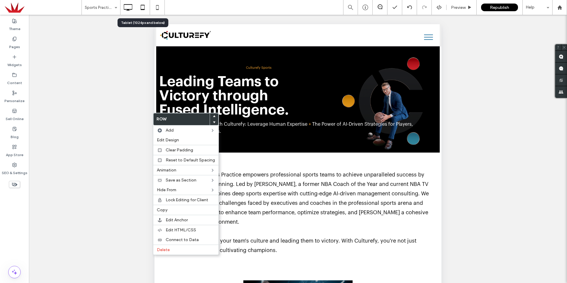
click at [123, 5] on icon at bounding box center [128, 7] width 12 height 12
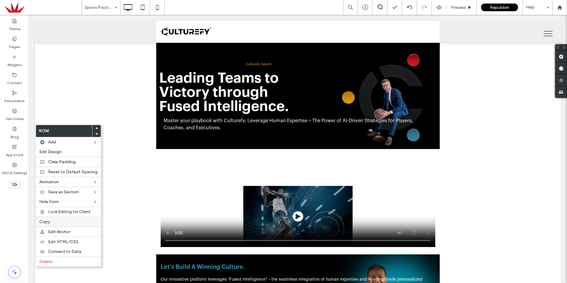
click at [69, 221] on label "Copy" at bounding box center [68, 221] width 58 height 5
click at [47, 233] on span "Paste" at bounding box center [45, 231] width 12 height 5
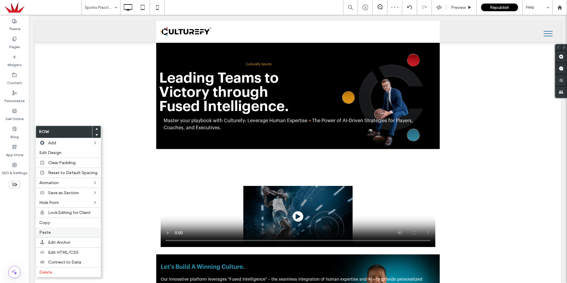
click at [60, 231] on label "Paste" at bounding box center [68, 232] width 58 height 5
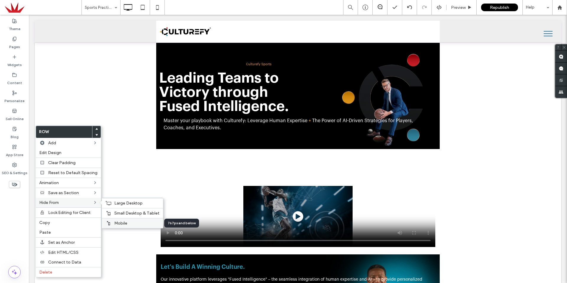
click at [118, 223] on span "Mobile" at bounding box center [120, 223] width 13 height 5
click at [137, 204] on span "Large Desktop" at bounding box center [128, 203] width 28 height 5
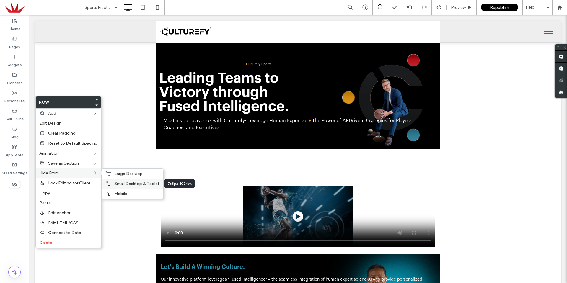
click at [122, 184] on span "Small Desktop & Tablet" at bounding box center [136, 183] width 45 height 5
click at [118, 176] on span "Large Desktop" at bounding box center [128, 173] width 28 height 5
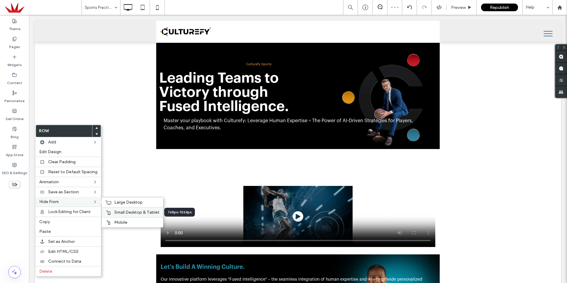
click at [118, 213] on span "Small Desktop & Tablet" at bounding box center [136, 212] width 45 height 5
click at [118, 223] on span "Mobile" at bounding box center [120, 222] width 13 height 5
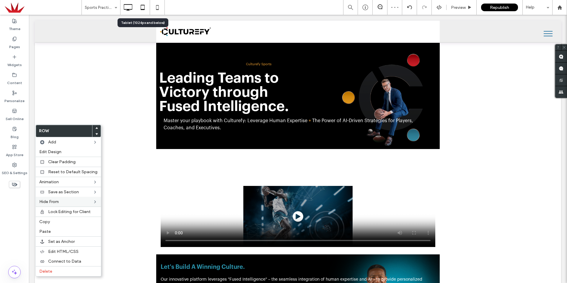
click at [141, 9] on icon at bounding box center [143, 7] width 12 height 12
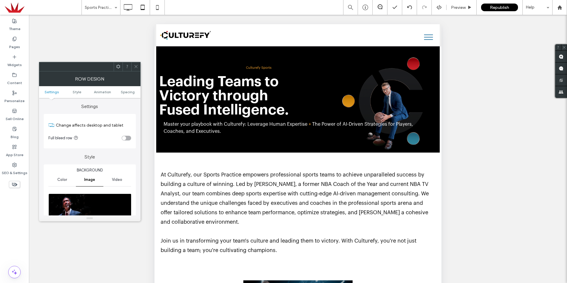
drag, startPoint x: 132, startPoint y: 64, endPoint x: 146, endPoint y: 75, distance: 17.9
click at [132, 64] on div at bounding box center [135, 66] width 9 height 9
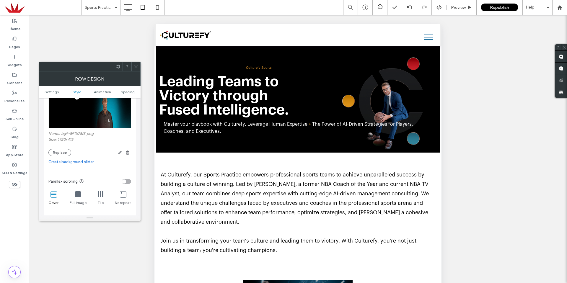
scroll to position [118, 0]
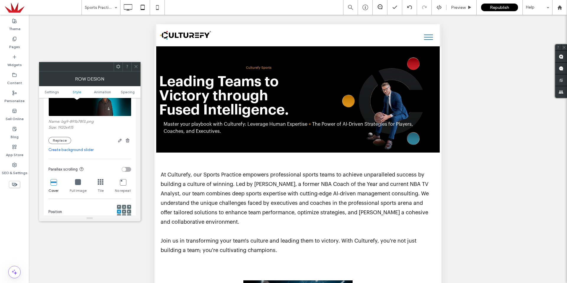
click at [124, 212] on use at bounding box center [123, 211] width 1 height 1
click at [130, 211] on div at bounding box center [129, 212] width 4 height 4
click at [128, 212] on use at bounding box center [128, 212] width 1 height 2
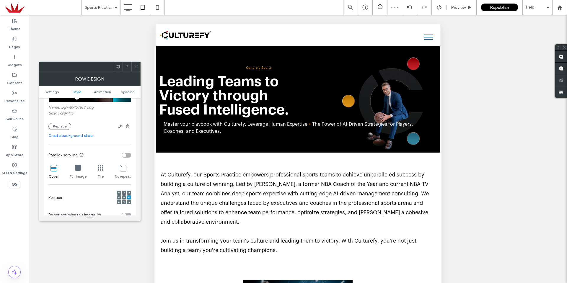
scroll to position [148, 0]
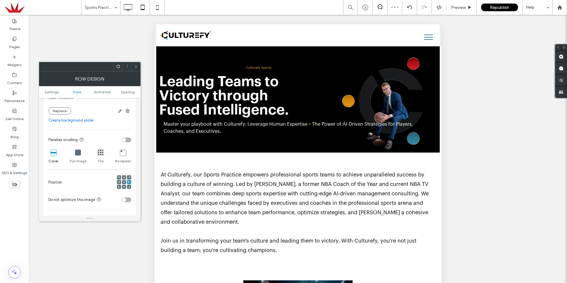
click at [122, 181] on div at bounding box center [124, 182] width 4 height 4
click at [123, 181] on div at bounding box center [124, 182] width 4 height 4
click at [125, 184] on span at bounding box center [124, 182] width 2 height 4
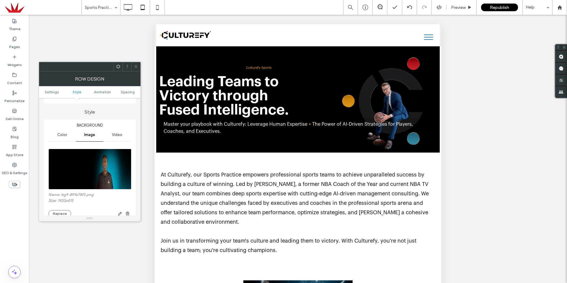
scroll to position [59, 0]
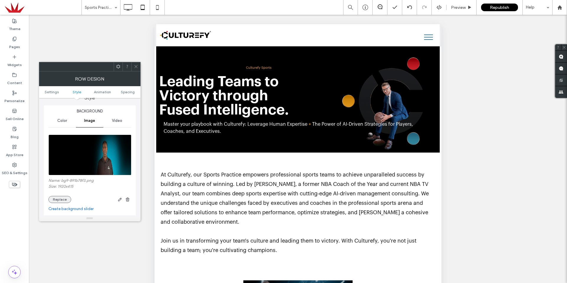
drag, startPoint x: 57, startPoint y: 198, endPoint x: 60, endPoint y: 201, distance: 4.2
click at [58, 198] on button "Replace" at bounding box center [59, 199] width 23 height 7
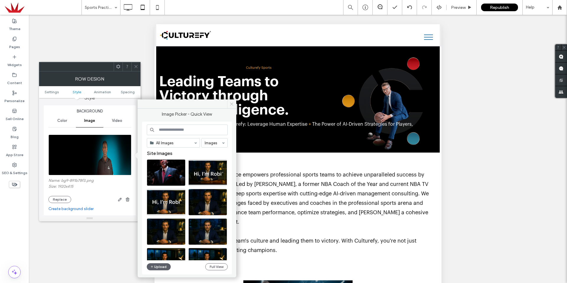
click at [230, 103] on icon at bounding box center [232, 104] width 4 height 4
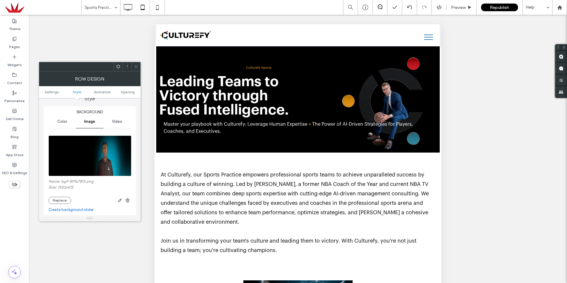
scroll to position [89, 0]
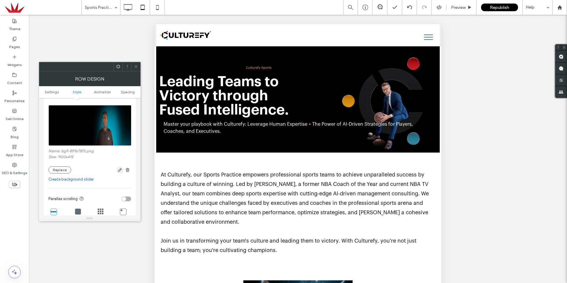
click at [118, 169] on icon "button" at bounding box center [120, 170] width 5 height 5
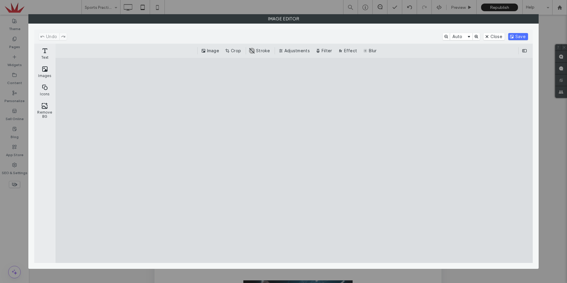
drag, startPoint x: 507, startPoint y: 207, endPoint x: 505, endPoint y: 212, distance: 5.3
click at [294, 161] on cesdk-canvas "Editor canvas" at bounding box center [294, 161] width 0 height 0
click at [237, 52] on button "Crop" at bounding box center [233, 50] width 19 height 7
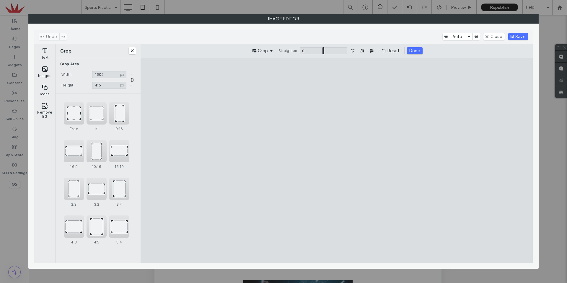
drag, startPoint x: 516, startPoint y: 163, endPoint x: 168, endPoint y: 178, distance: 348.2
click at [337, 161] on cesdk-canvas "Editor canvas" at bounding box center [337, 161] width 0 height 0
type input "****"
drag, startPoint x: 159, startPoint y: 165, endPoint x: 284, endPoint y: 166, distance: 125.0
click at [337, 161] on cesdk-canvas "Editor canvas" at bounding box center [337, 161] width 0 height 0
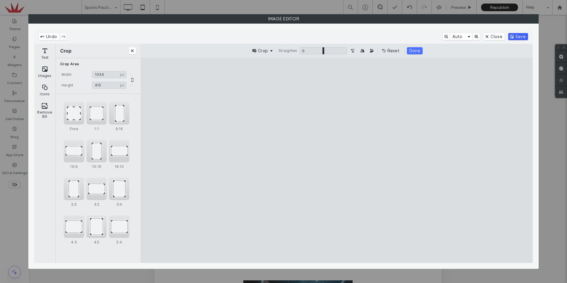
click at [523, 36] on button "Save" at bounding box center [518, 36] width 20 height 7
click at [418, 52] on button "Done" at bounding box center [415, 50] width 16 height 7
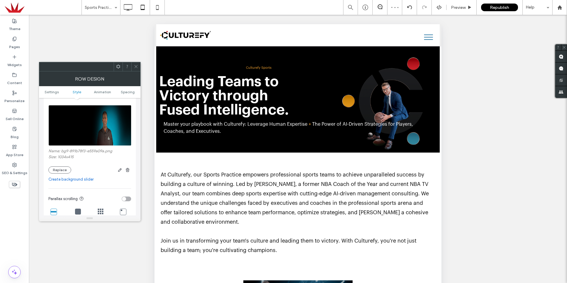
drag, startPoint x: 138, startPoint y: 65, endPoint x: 147, endPoint y: 67, distance: 9.6
click at [141, 65] on body ".wqwq-1{fill:#231f20;} .cls-1q, .cls-2q { fill-rule: evenodd; } .cls-2q { fill:…" at bounding box center [283, 141] width 567 height 283
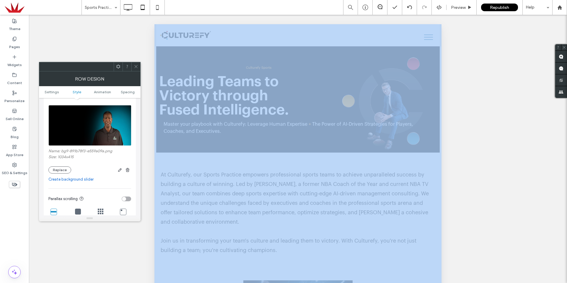
click at [135, 66] on icon at bounding box center [136, 66] width 4 height 4
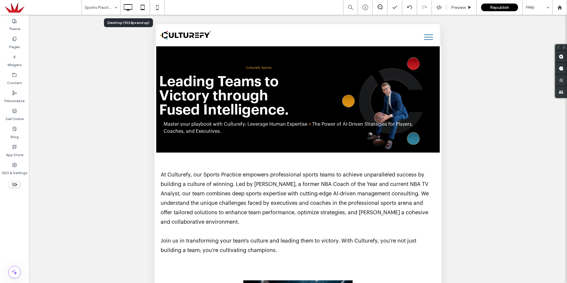
click at [123, 6] on icon at bounding box center [128, 7] width 12 height 12
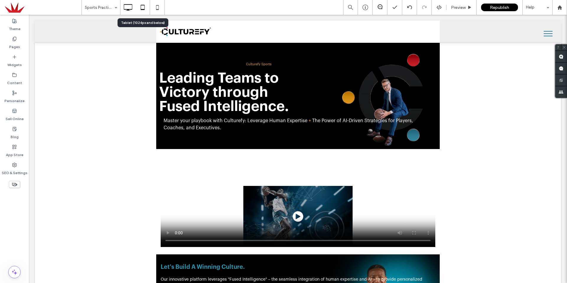
drag, startPoint x: 146, startPoint y: 4, endPoint x: 148, endPoint y: 7, distance: 3.6
click at [146, 5] on icon at bounding box center [143, 7] width 12 height 12
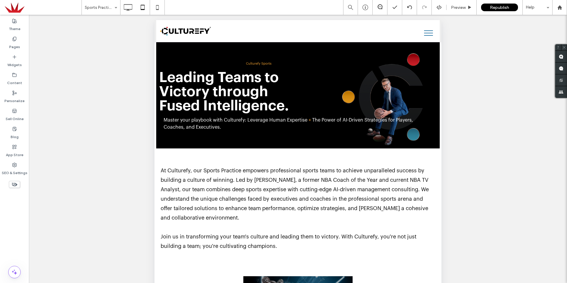
scroll to position [0, 0]
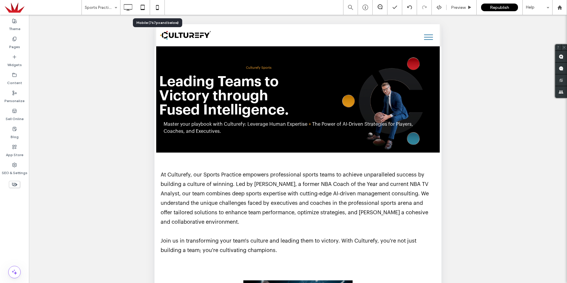
click at [159, 7] on icon at bounding box center [158, 7] width 12 height 12
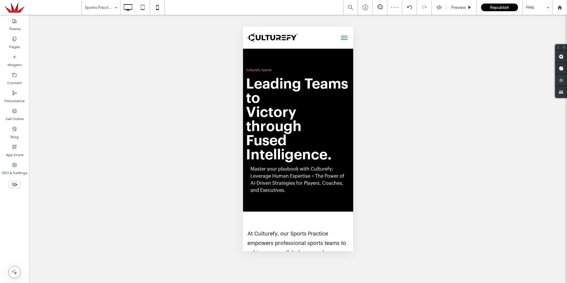
click at [130, 12] on icon at bounding box center [128, 7] width 12 height 12
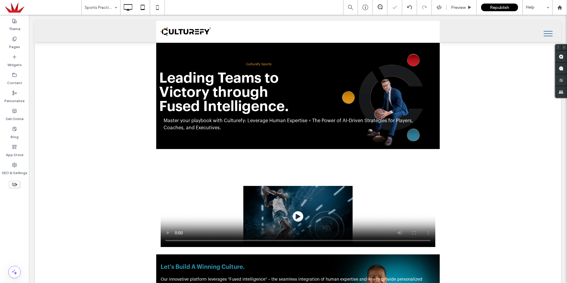
click at [143, 10] on icon at bounding box center [143, 7] width 12 height 12
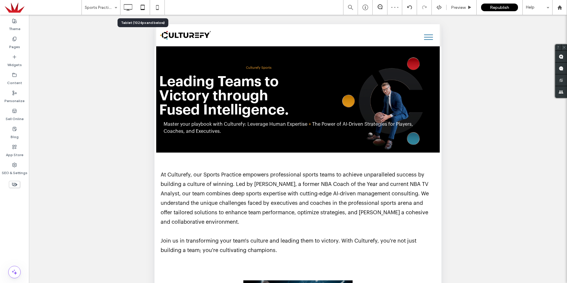
click at [141, 7] on icon at bounding box center [143, 7] width 12 height 12
click at [157, 9] on use at bounding box center [157, 7] width 3 height 5
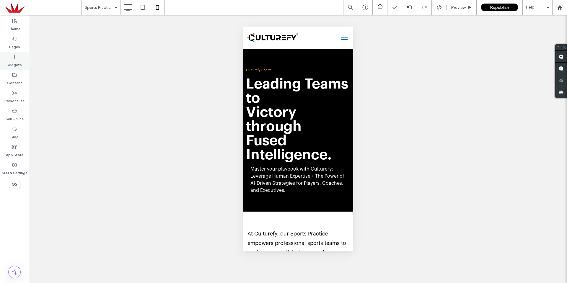
click at [17, 63] on label "Widgets" at bounding box center [14, 63] width 14 height 8
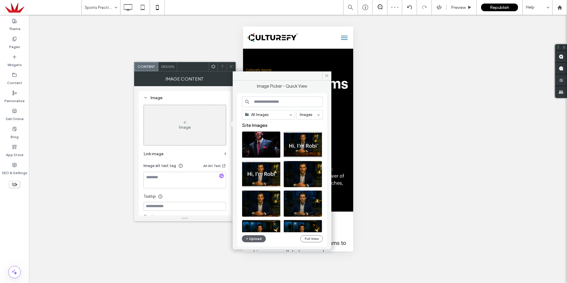
click at [270, 103] on input at bounding box center [282, 102] width 81 height 11
type input "***"
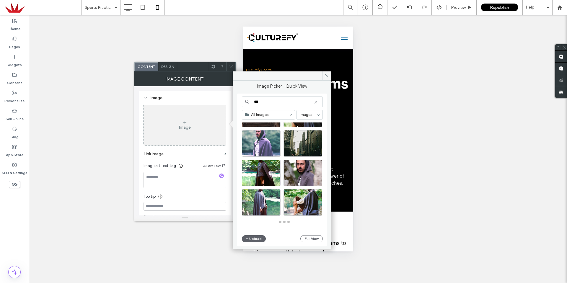
scroll to position [147, 0]
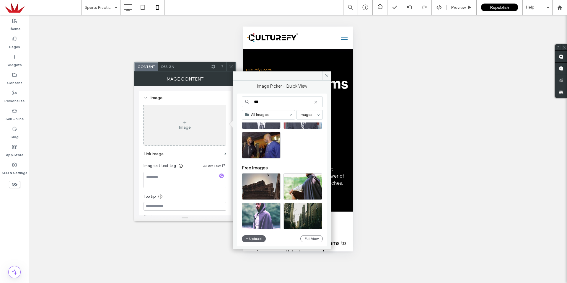
click at [315, 102] on use at bounding box center [315, 102] width 3 height 3
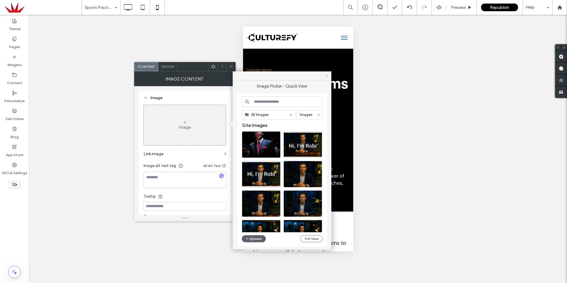
click at [325, 75] on icon at bounding box center [327, 76] width 4 height 4
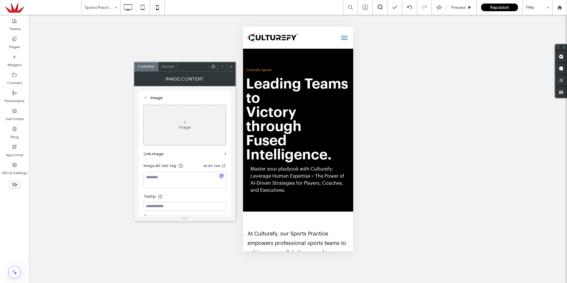
click at [235, 69] on div at bounding box center [231, 66] width 9 height 9
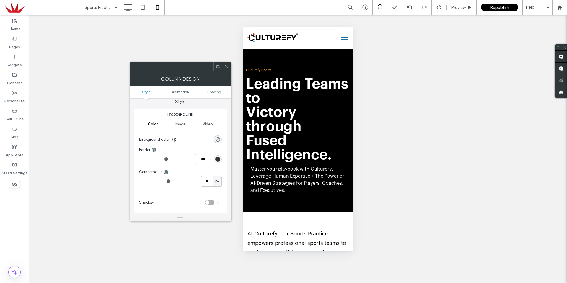
scroll to position [0, 0]
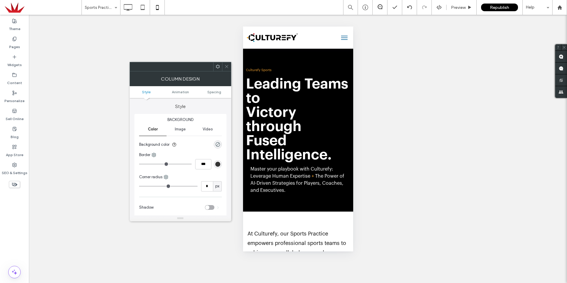
click at [175, 130] on span "Image" at bounding box center [180, 129] width 11 height 5
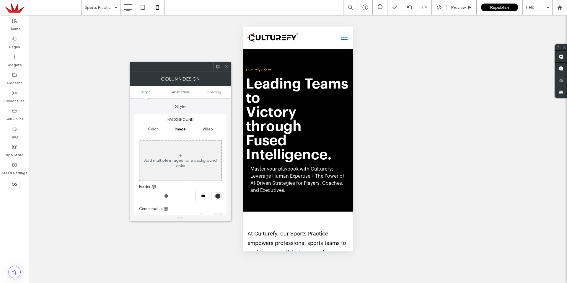
click at [228, 67] on icon at bounding box center [226, 66] width 4 height 4
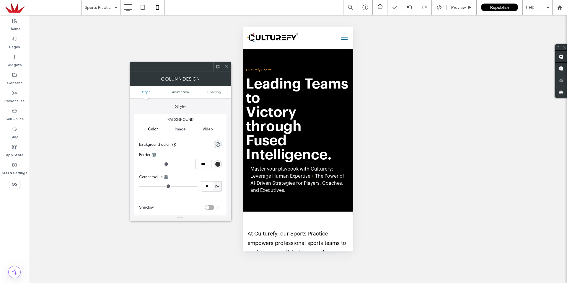
click at [181, 128] on span "Image" at bounding box center [180, 129] width 11 height 5
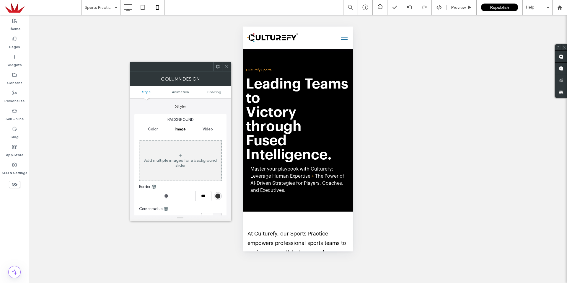
click at [226, 72] on div "Column Design" at bounding box center [181, 78] width 102 height 15
click at [228, 70] on span at bounding box center [226, 66] width 4 height 9
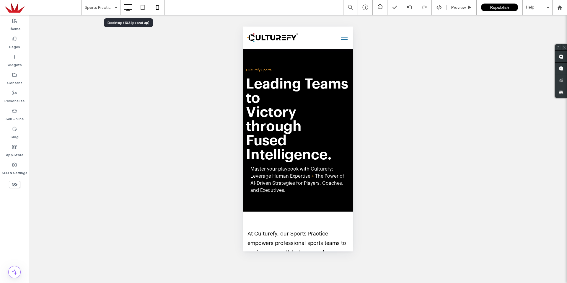
click at [132, 8] on icon at bounding box center [128, 7] width 12 height 12
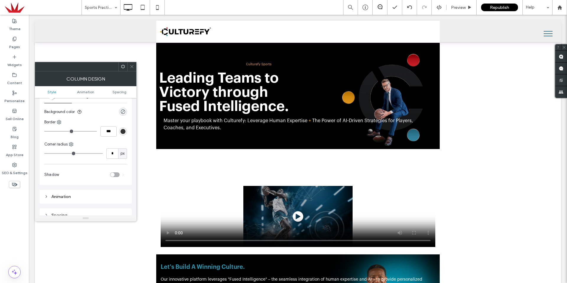
scroll to position [30, 0]
click at [87, 104] on div "Image" at bounding box center [85, 99] width 27 height 13
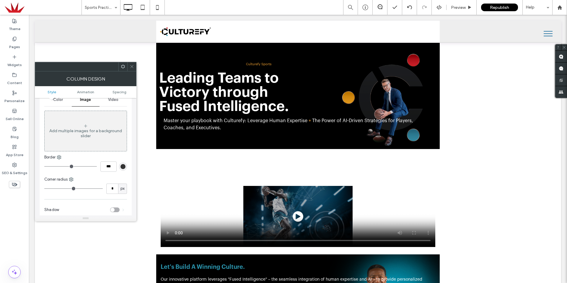
click at [132, 71] on span at bounding box center [132, 66] width 4 height 9
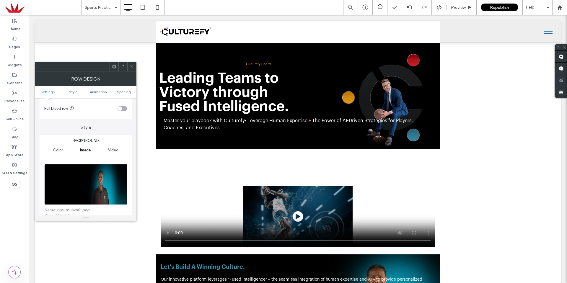
drag, startPoint x: 90, startPoint y: 165, endPoint x: 72, endPoint y: 175, distance: 20.1
drag, startPoint x: 133, startPoint y: 68, endPoint x: 133, endPoint y: 62, distance: 6.2
click at [133, 68] on icon at bounding box center [132, 66] width 4 height 4
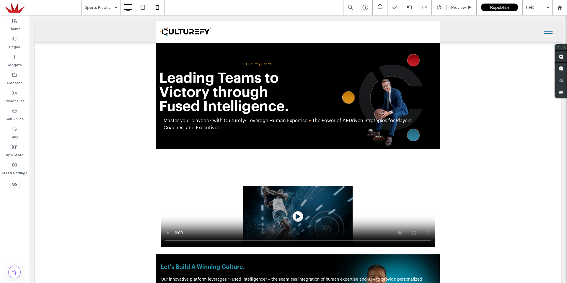
click at [157, 10] on icon at bounding box center [158, 7] width 12 height 12
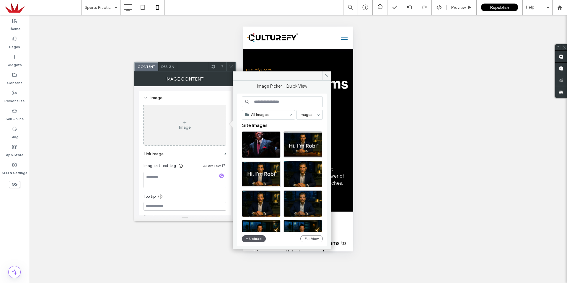
click at [248, 239] on use "button" at bounding box center [247, 239] width 2 height 2
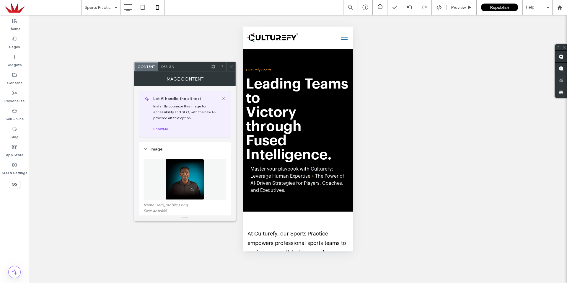
click at [232, 68] on use at bounding box center [231, 66] width 3 height 3
click at [233, 70] on span at bounding box center [231, 66] width 4 height 9
click at [213, 65] on icon at bounding box center [213, 66] width 4 height 4
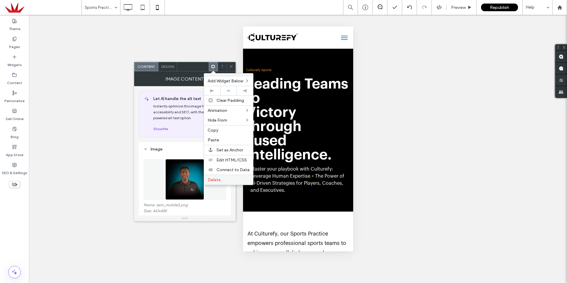
click at [217, 178] on span "Delete" at bounding box center [214, 180] width 13 height 5
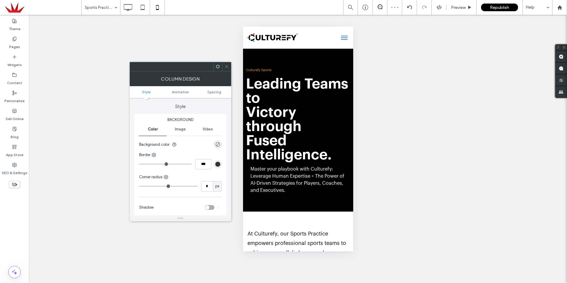
click at [226, 69] on span at bounding box center [226, 66] width 4 height 9
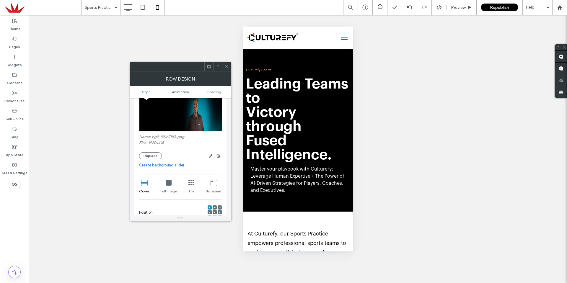
scroll to position [89, 0]
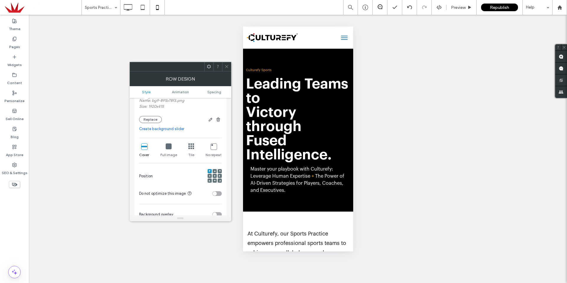
click at [217, 175] on div at bounding box center [215, 176] width 4 height 4
click at [216, 176] on div at bounding box center [215, 176] width 4 height 4
click at [220, 175] on icon at bounding box center [220, 176] width 2 height 2
click at [216, 178] on div at bounding box center [215, 176] width 14 height 14
click at [215, 176] on icon at bounding box center [215, 176] width 2 height 2
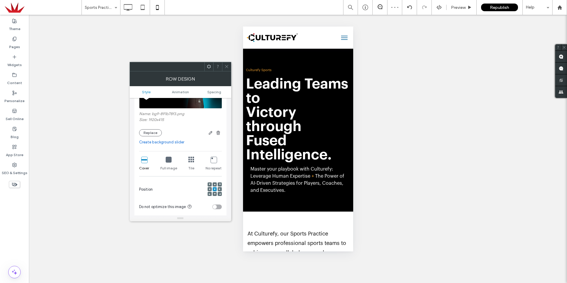
scroll to position [59, 0]
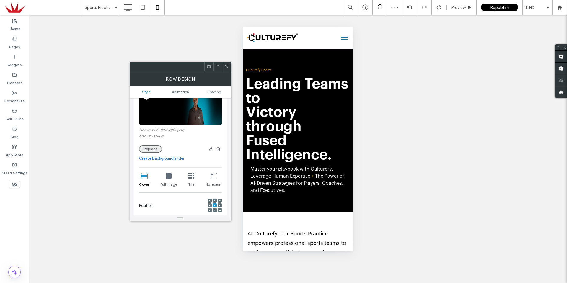
click at [154, 150] on button "Replace" at bounding box center [150, 149] width 23 height 7
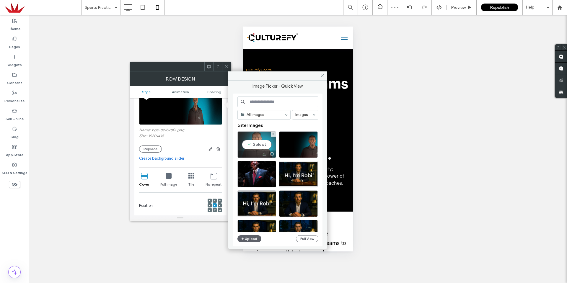
click at [262, 144] on div "Select" at bounding box center [256, 144] width 39 height 27
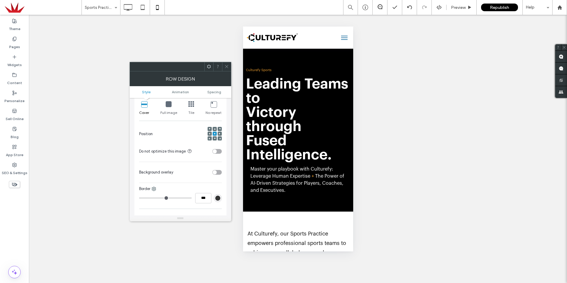
scroll to position [118, 0]
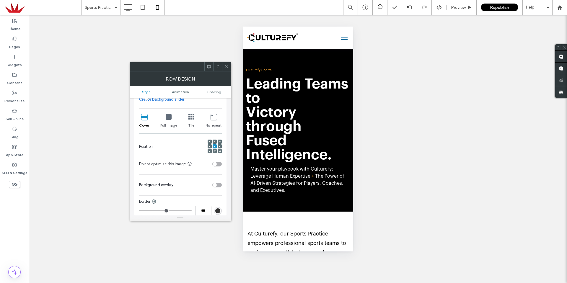
click at [216, 185] on div "toggle" at bounding box center [215, 185] width 4 height 4
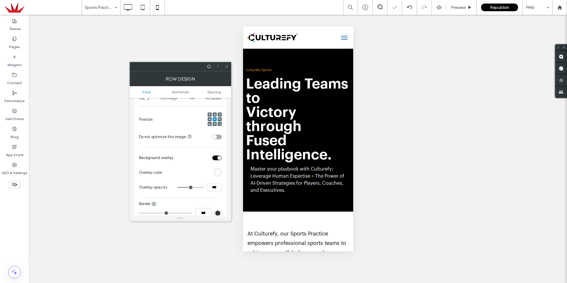
scroll to position [148, 0]
click at [218, 170] on div "rgb(255,255,255)" at bounding box center [217, 170] width 5 height 5
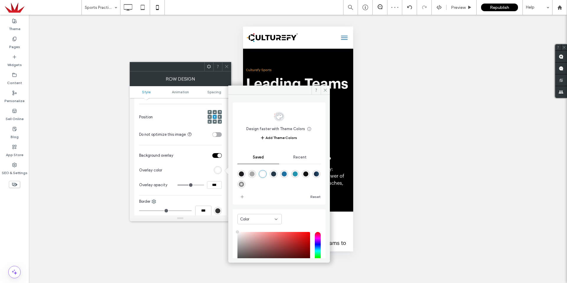
click at [243, 174] on div "rgba(29,29,31,1)" at bounding box center [241, 174] width 5 height 5
type input "*******"
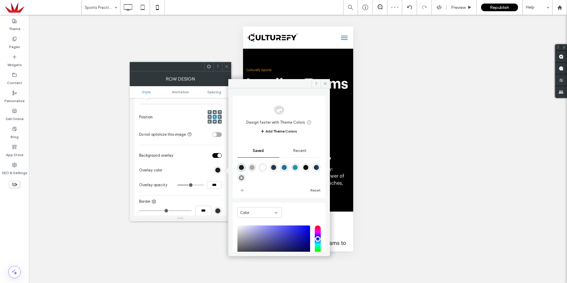
click at [189, 174] on section "Overlay color" at bounding box center [180, 170] width 83 height 15
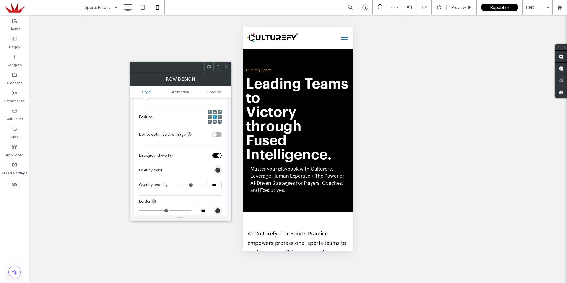
click at [217, 170] on div "rgba(29,29,31,1)" at bounding box center [217, 170] width 5 height 5
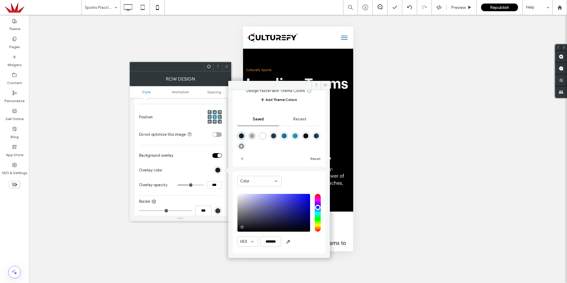
scroll to position [34, 0]
type input "*******"
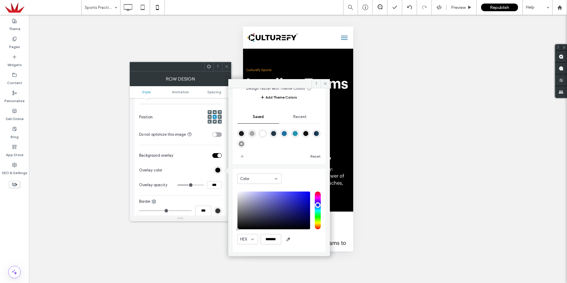
drag, startPoint x: 246, startPoint y: 205, endPoint x: 204, endPoint y: 242, distance: 56.7
click at [229, 237] on div "Design faster with Theme Colors Save time with Theme Colors Create a color pale…" at bounding box center [279, 170] width 102 height 164
click at [196, 165] on section "Overlay color" at bounding box center [180, 170] width 83 height 15
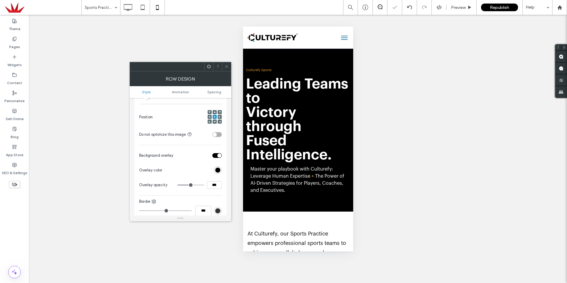
click at [196, 165] on section "Overlay color" at bounding box center [180, 170] width 83 height 15
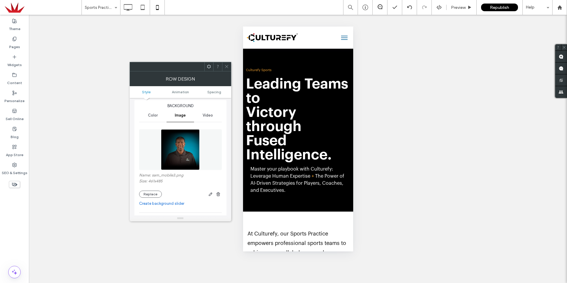
scroll to position [30, 0]
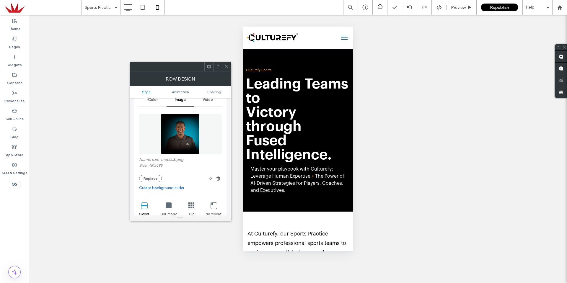
click at [168, 208] on icon at bounding box center [169, 206] width 6 height 6
click at [145, 212] on span "Cover" at bounding box center [144, 213] width 10 height 5
click at [145, 206] on icon at bounding box center [144, 206] width 6 height 6
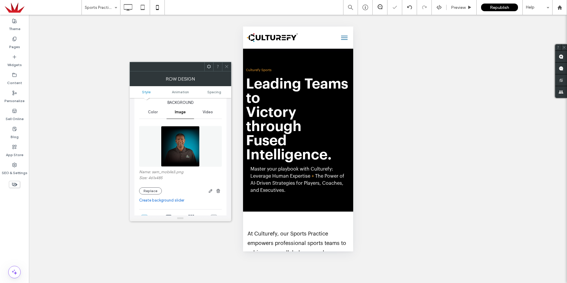
scroll to position [59, 0]
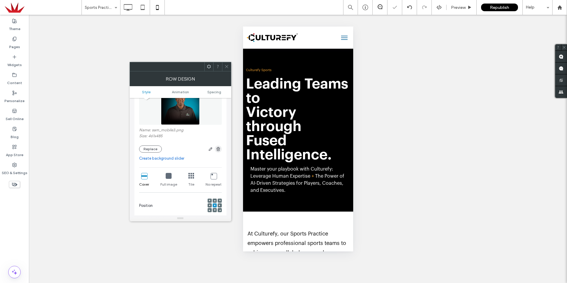
click at [220, 149] on icon "button" at bounding box center [218, 149] width 5 height 5
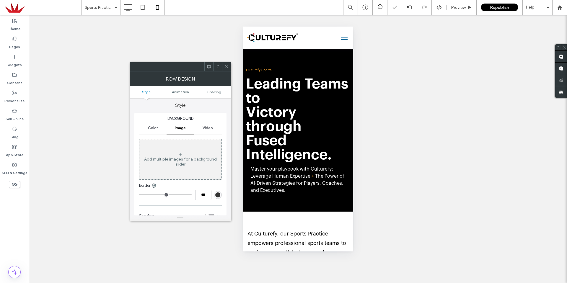
scroll to position [0, 0]
click at [156, 131] on div "Color" at bounding box center [152, 129] width 27 height 13
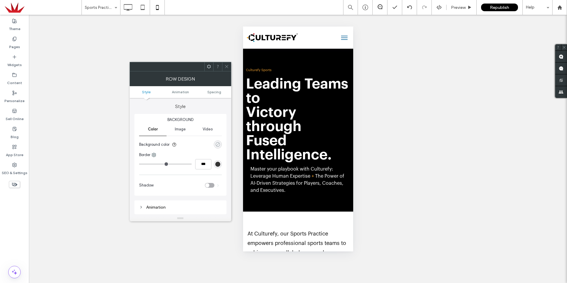
click at [217, 146] on div "rgba(0, 0, 0, 0)" at bounding box center [217, 144] width 5 height 5
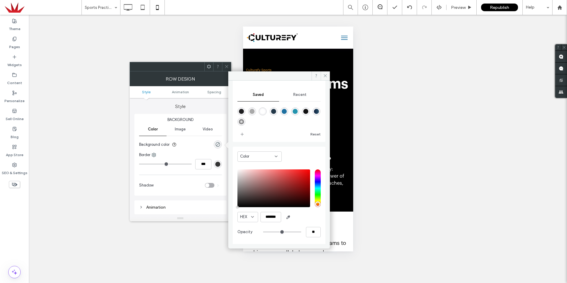
scroll to position [49, 0]
type input "*******"
type input "***"
type input "****"
type input "*******"
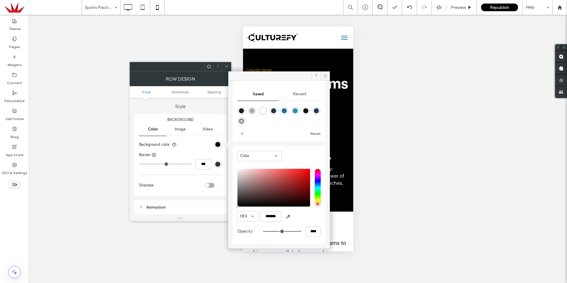
drag, startPoint x: 252, startPoint y: 199, endPoint x: 209, endPoint y: 222, distance: 49.4
click at [219, 219] on div "Design faster with Theme Colors Save time with Theme Colors Create a color pale…" at bounding box center [181, 146] width 102 height 150
click at [171, 182] on label "Shadow" at bounding box center [172, 186] width 66 height 12
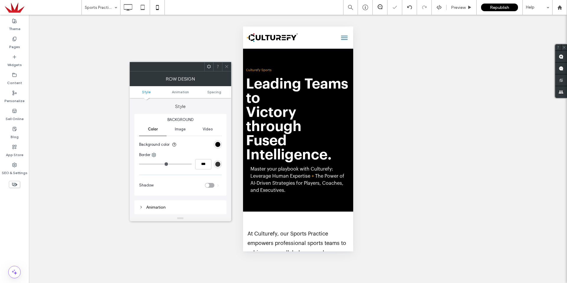
click at [171, 182] on label "Shadow" at bounding box center [172, 186] width 66 height 12
click at [228, 68] on icon at bounding box center [226, 66] width 4 height 4
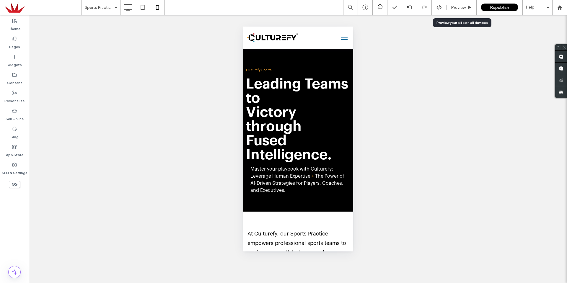
click at [492, 9] on span "Republish" at bounding box center [499, 7] width 19 height 5
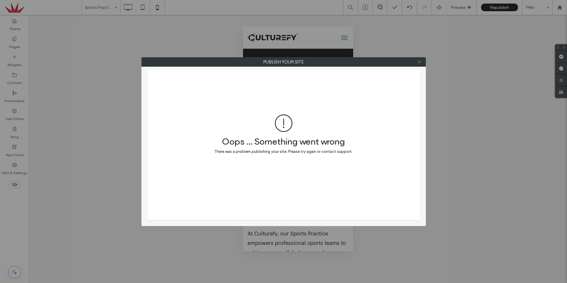
click at [420, 60] on icon at bounding box center [419, 62] width 4 height 4
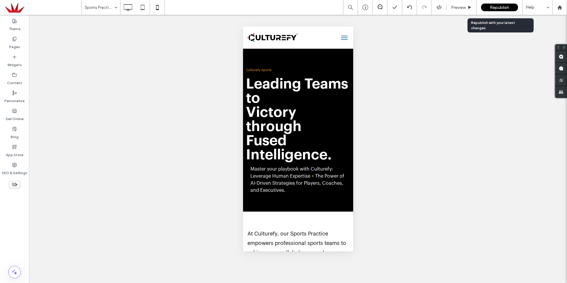
click at [493, 9] on span "Republish" at bounding box center [499, 7] width 19 height 5
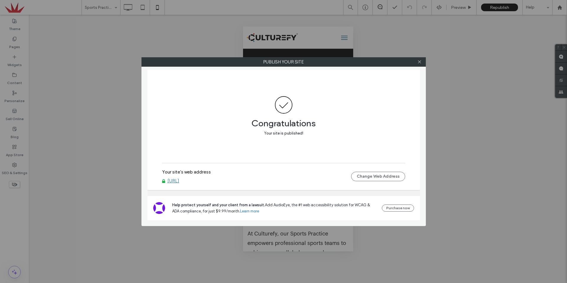
click at [421, 60] on icon at bounding box center [419, 62] width 4 height 4
